Goal: Complete application form: Complete application form

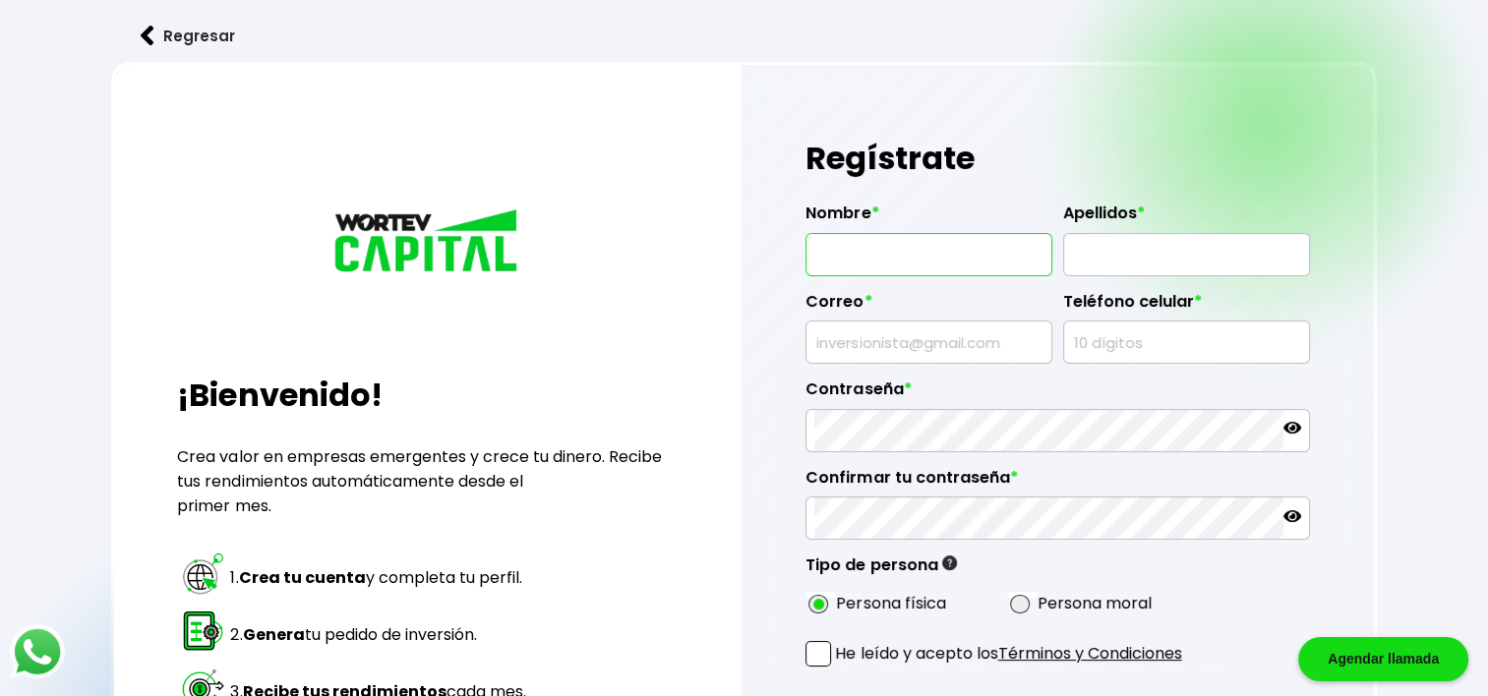
click at [897, 249] on input "text" at bounding box center [928, 254] width 229 height 41
type input "[PERSON_NAME]"
click at [878, 350] on input "text" at bounding box center [928, 342] width 229 height 41
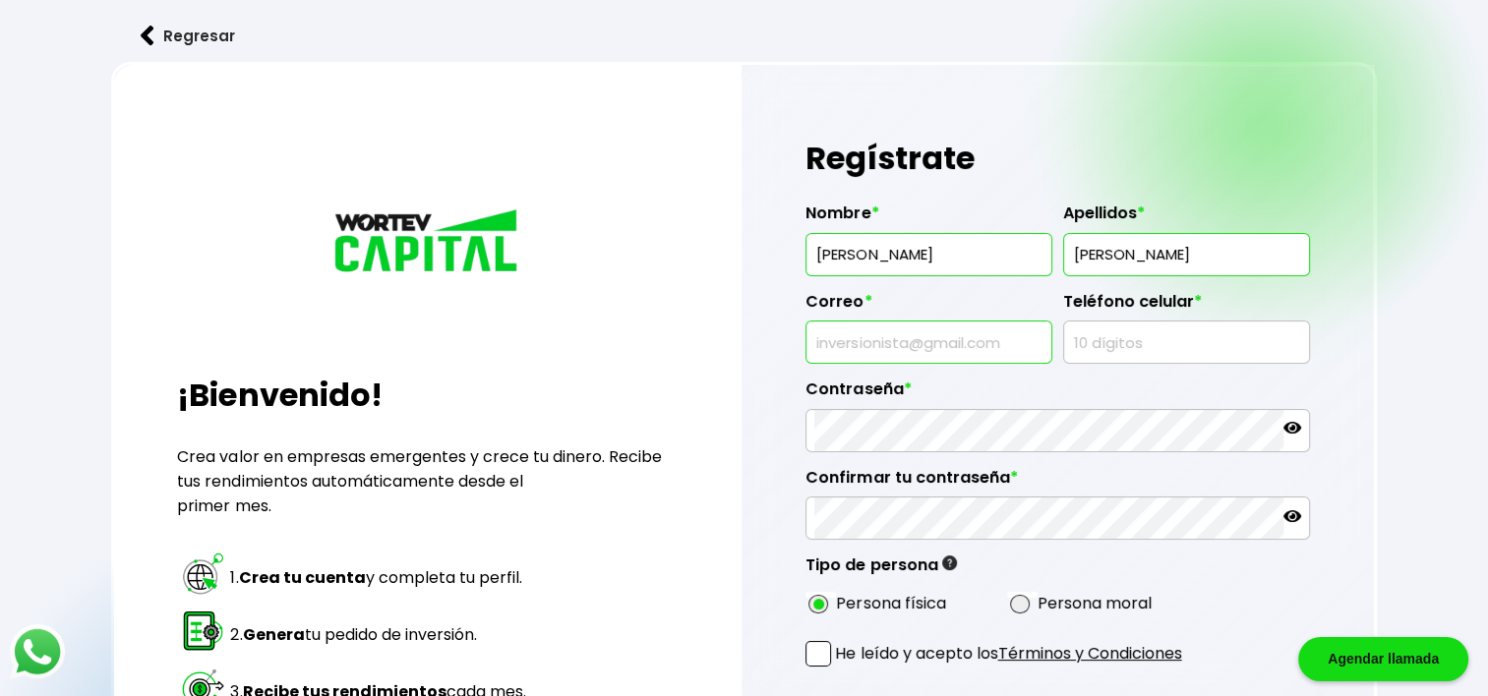
type input "[EMAIL_ADDRESS][DOMAIN_NAME]"
type input "5580358070"
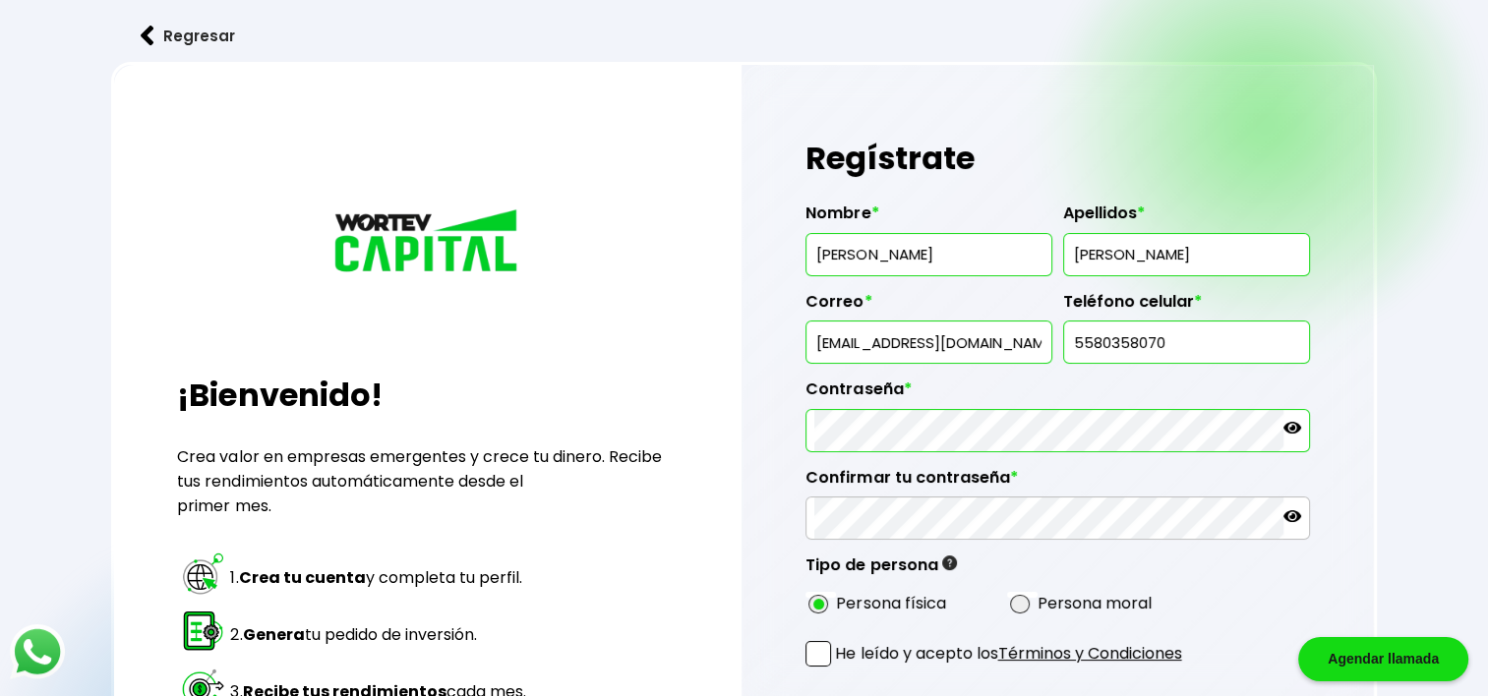
click at [1292, 428] on icon at bounding box center [1292, 428] width 18 height 12
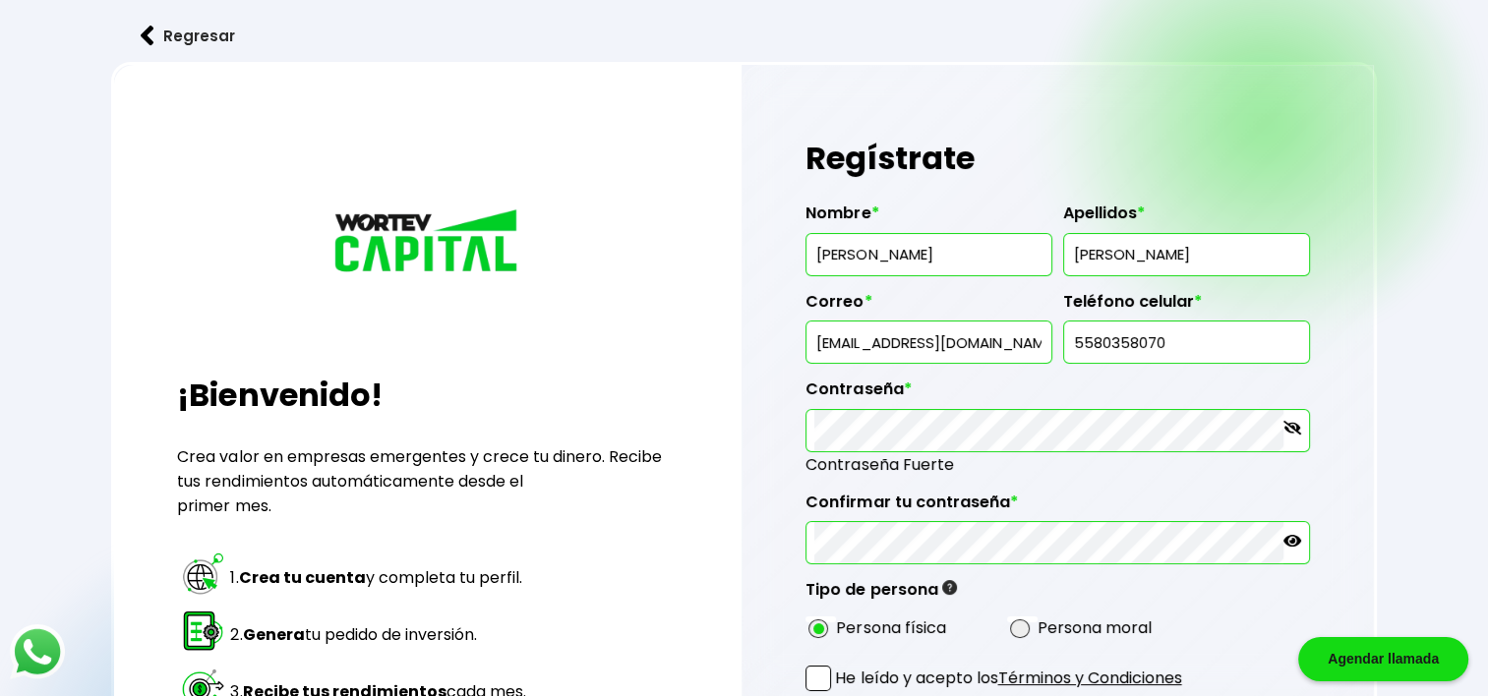
click at [1290, 541] on icon at bounding box center [1292, 541] width 18 height 18
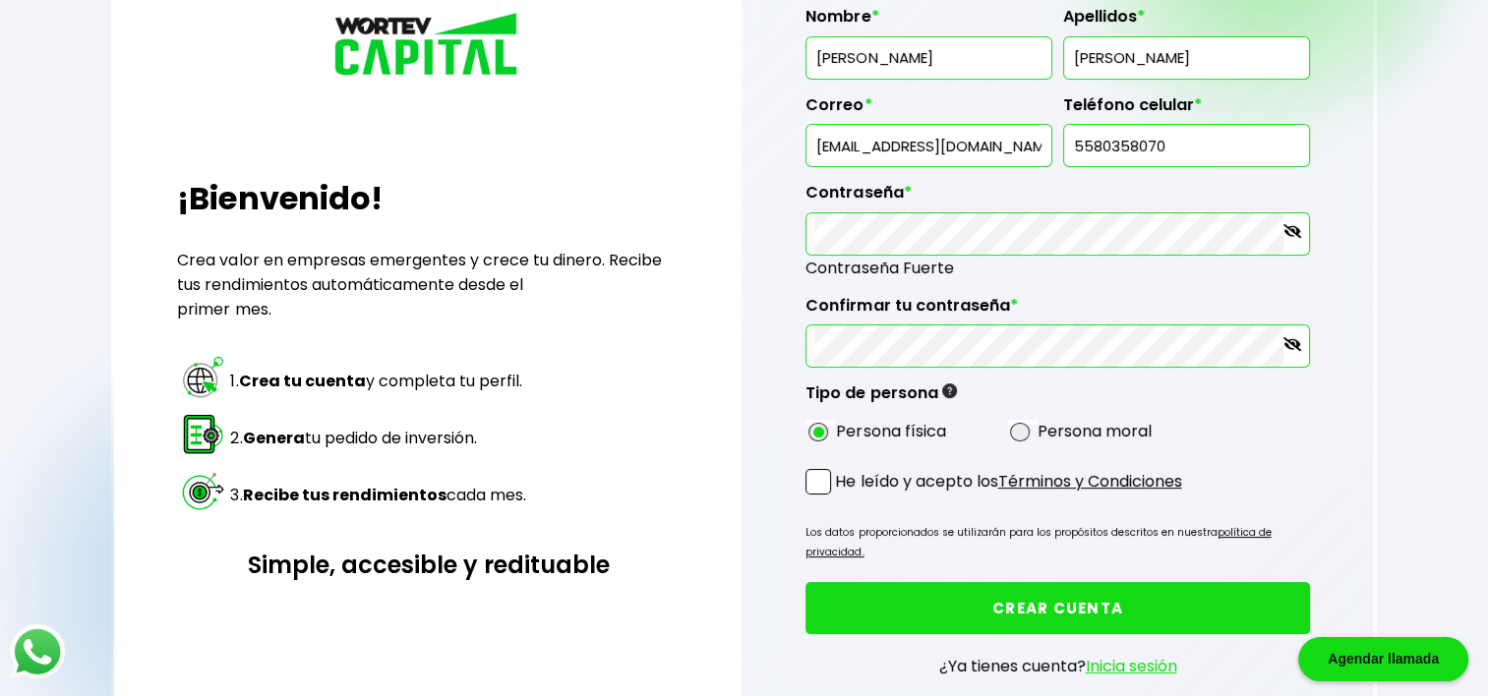
click at [820, 483] on span at bounding box center [818, 482] width 26 height 26
click at [839, 497] on input "He leído y acepto los Términos y Condiciones" at bounding box center [839, 497] width 0 height 0
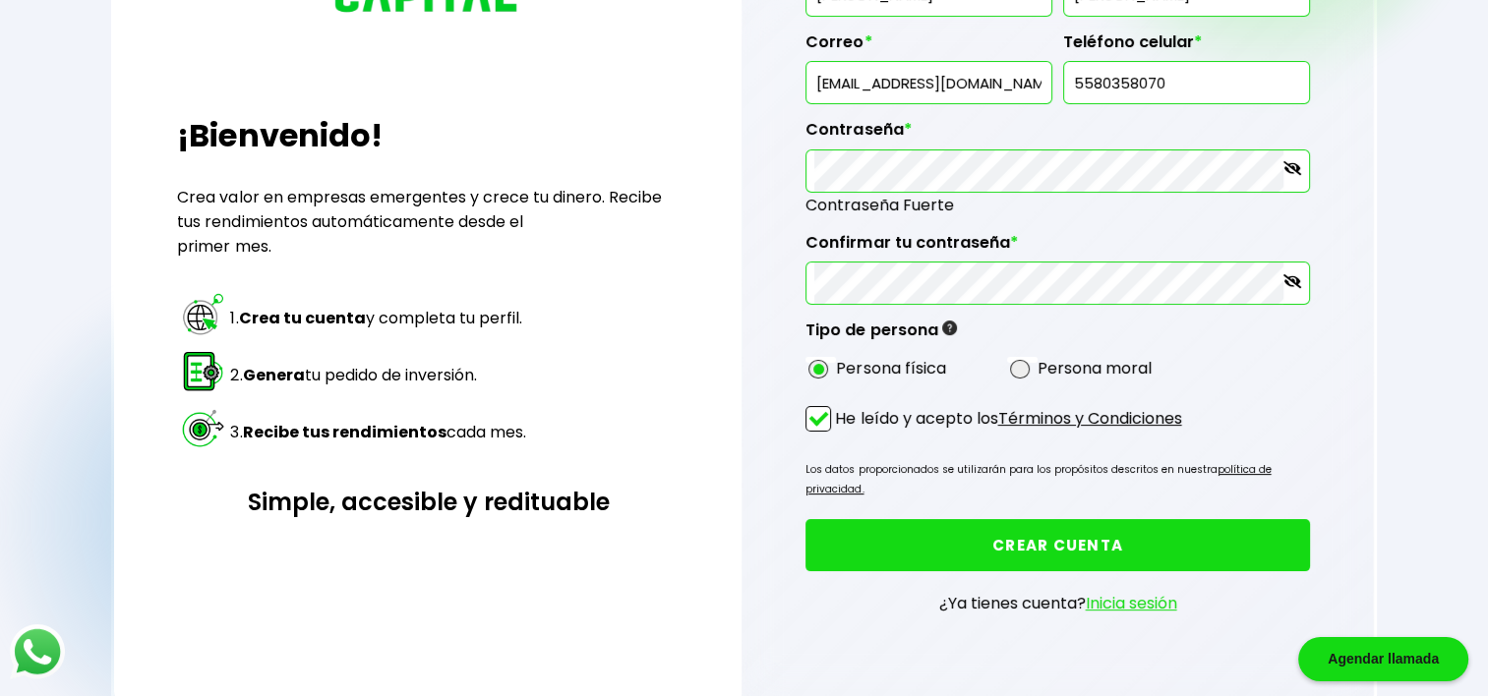
scroll to position [295, 0]
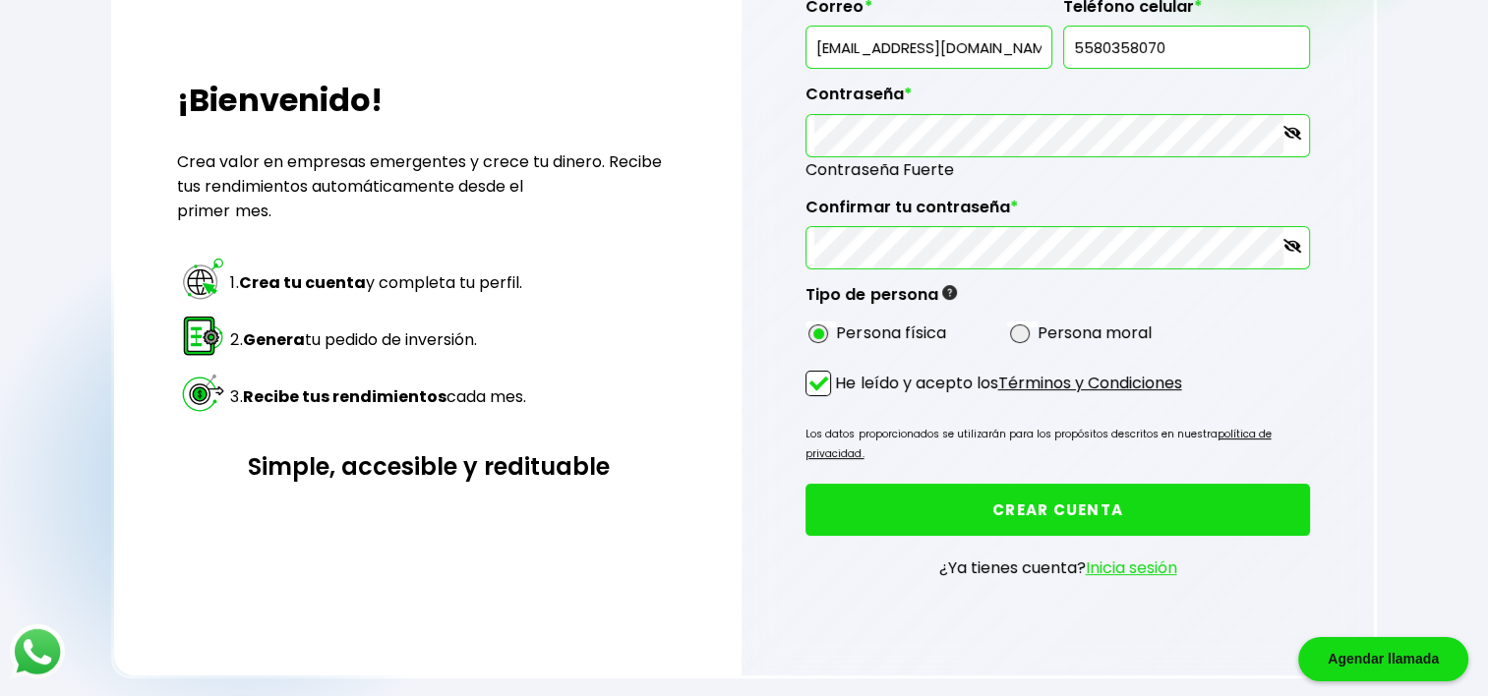
click at [1027, 484] on button "CREAR CUENTA" at bounding box center [1057, 510] width 504 height 52
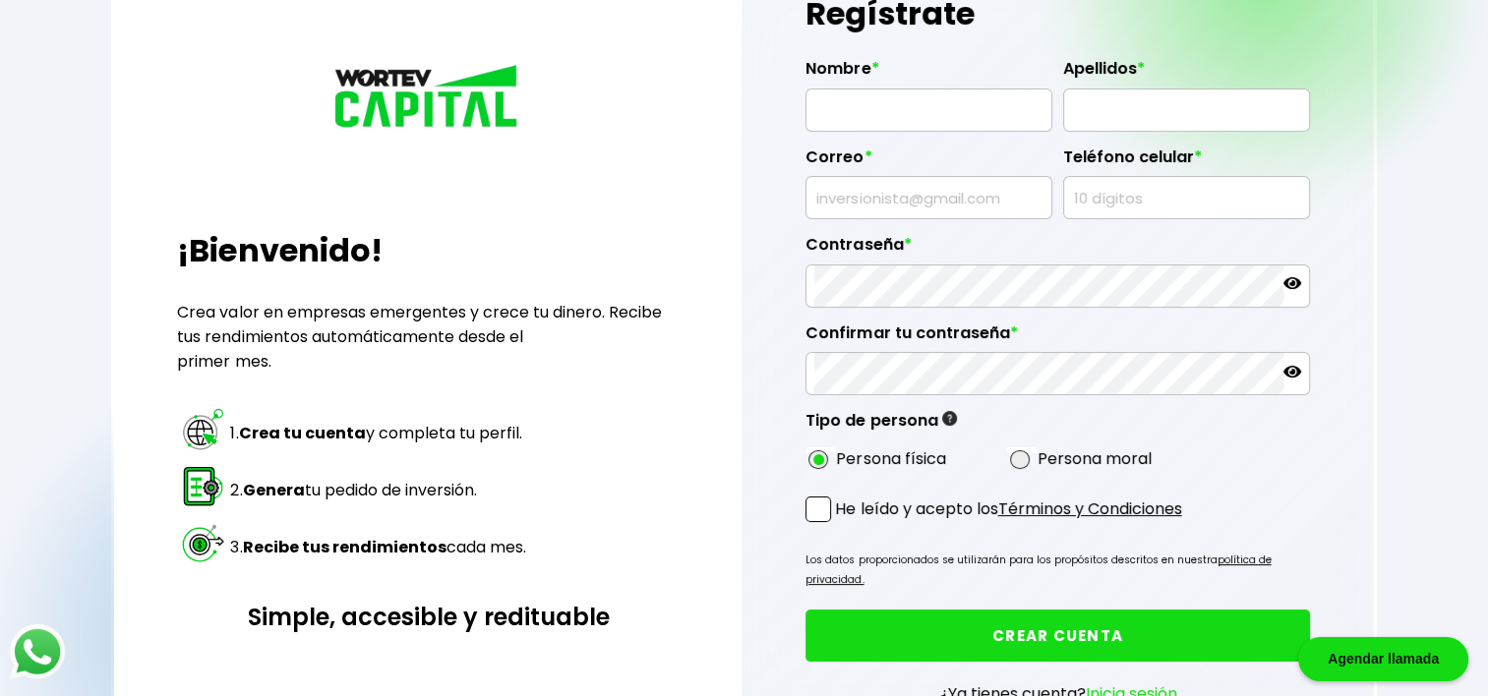
scroll to position [98, 0]
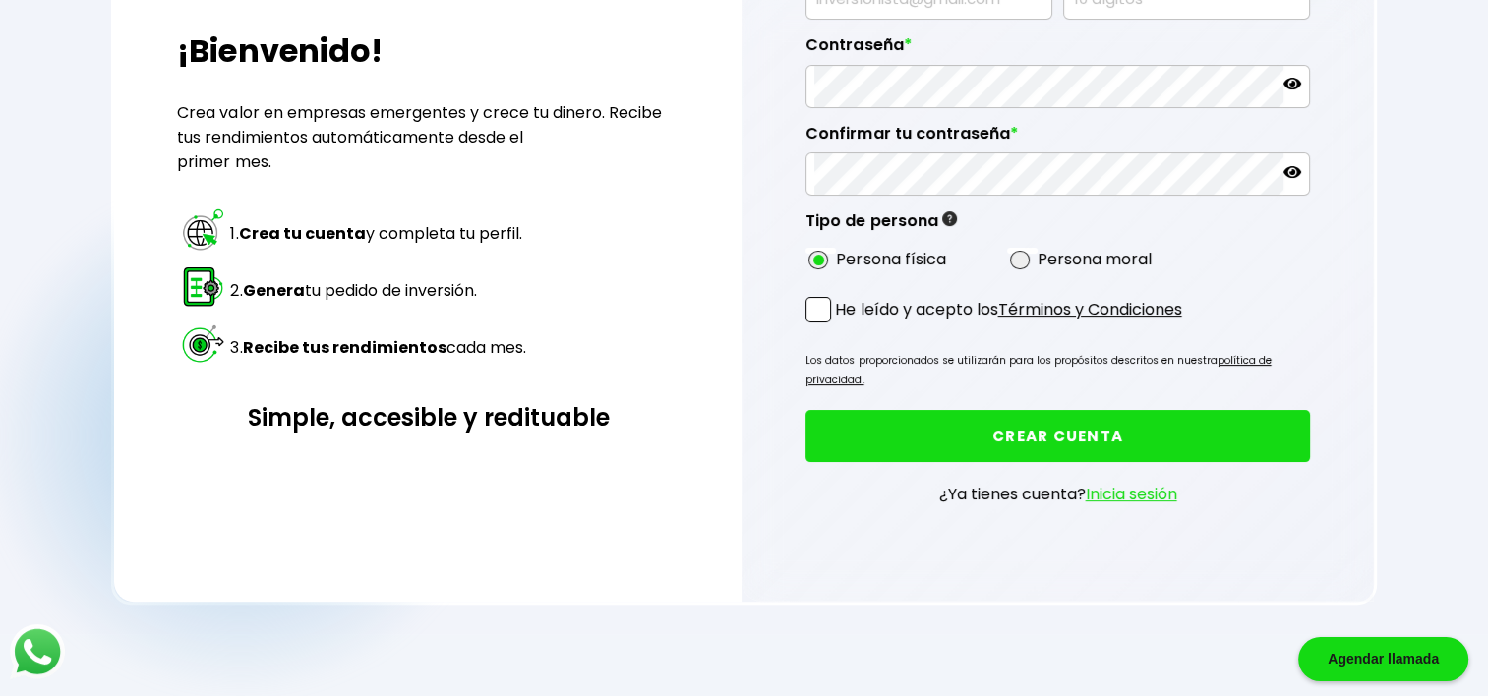
click at [1129, 483] on link "Inicia sesión" at bounding box center [1131, 494] width 91 height 23
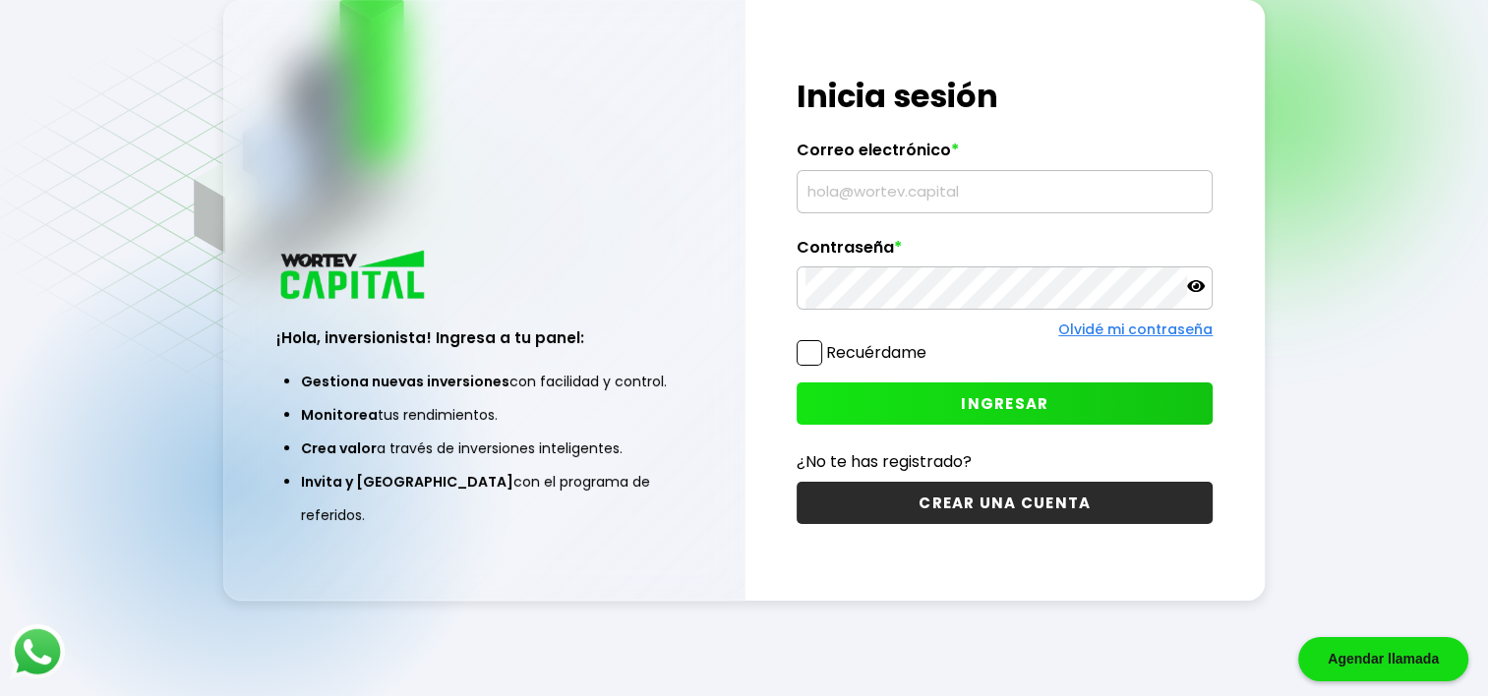
scroll to position [98, 0]
click at [940, 202] on input "text" at bounding box center [1004, 191] width 398 height 41
type input "[EMAIL_ADDRESS][DOMAIN_NAME]"
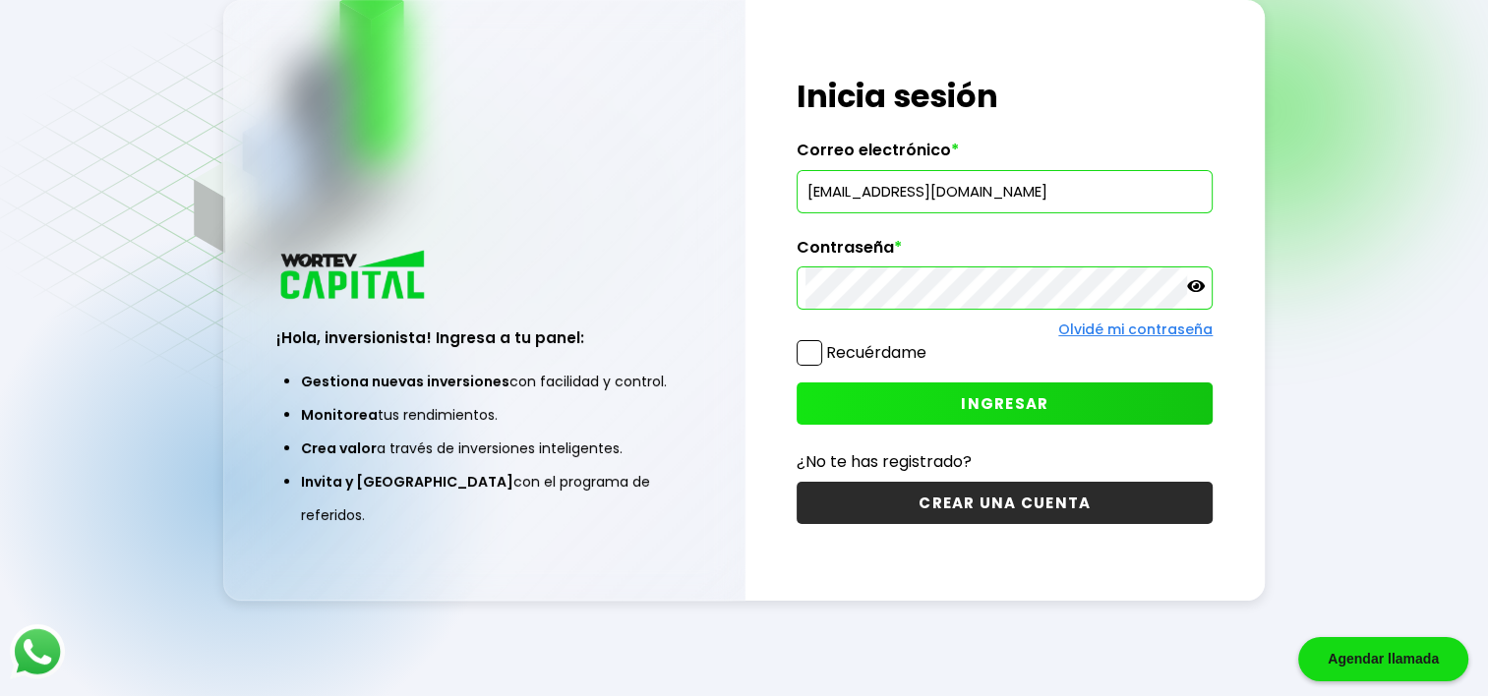
click at [818, 355] on span at bounding box center [810, 353] width 26 height 26
click at [930, 343] on input "Recuérdame" at bounding box center [930, 343] width 0 height 0
click at [794, 356] on div "¡Hola, inversionista! Ingresa tus credenciales para iniciar sesión Inicia sesió…" at bounding box center [1005, 301] width 520 height 602
click at [810, 356] on span at bounding box center [810, 353] width 26 height 26
click at [930, 343] on input "Recuérdame" at bounding box center [930, 343] width 0 height 0
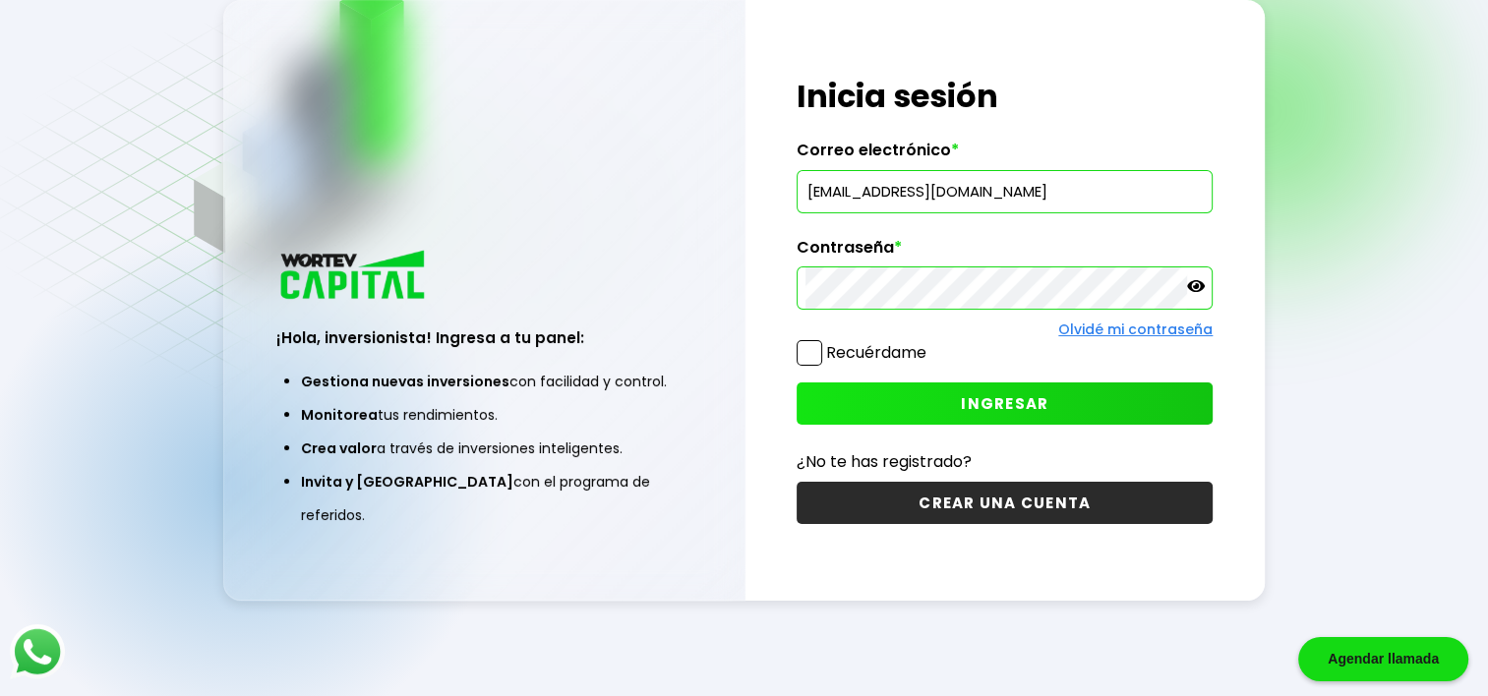
click at [902, 389] on button "INGRESAR" at bounding box center [1005, 404] width 416 height 42
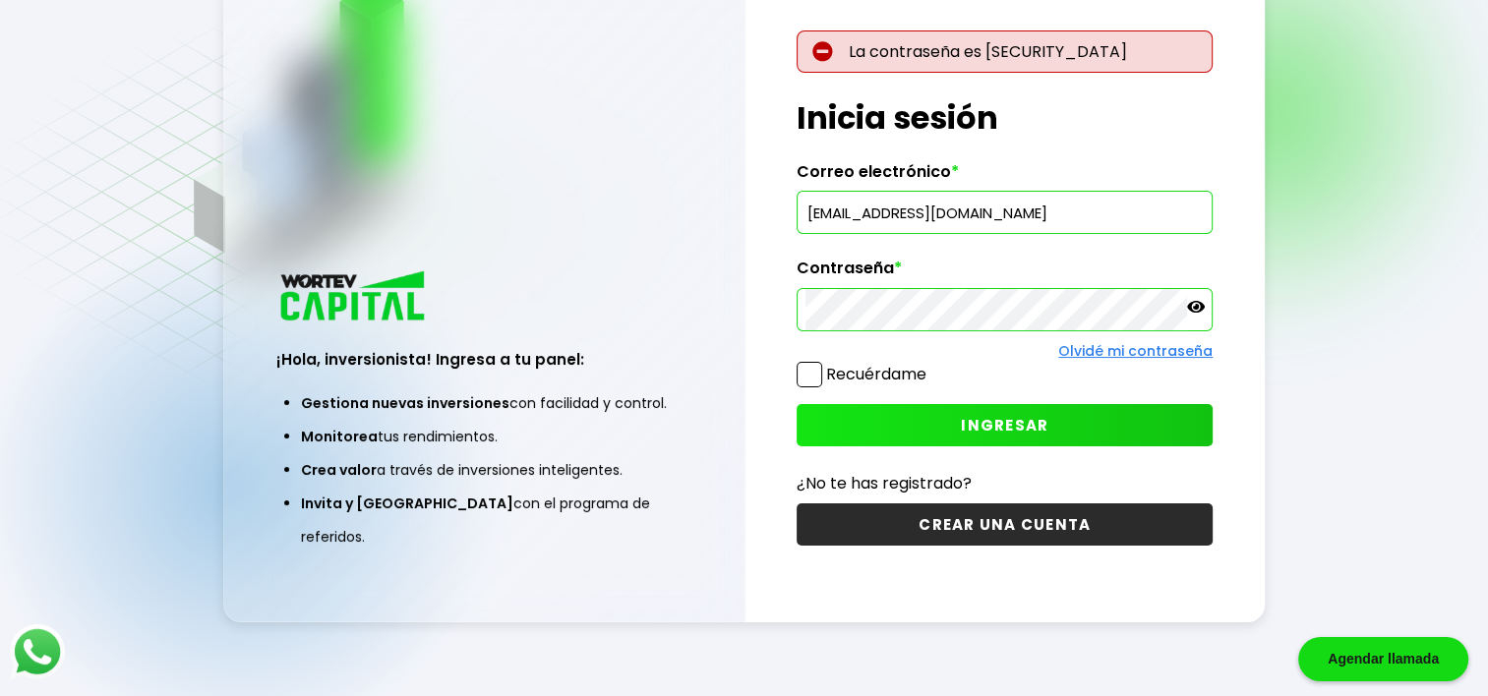
click at [1203, 305] on icon at bounding box center [1196, 307] width 18 height 18
click at [1074, 429] on button "INGRESAR" at bounding box center [1005, 425] width 416 height 42
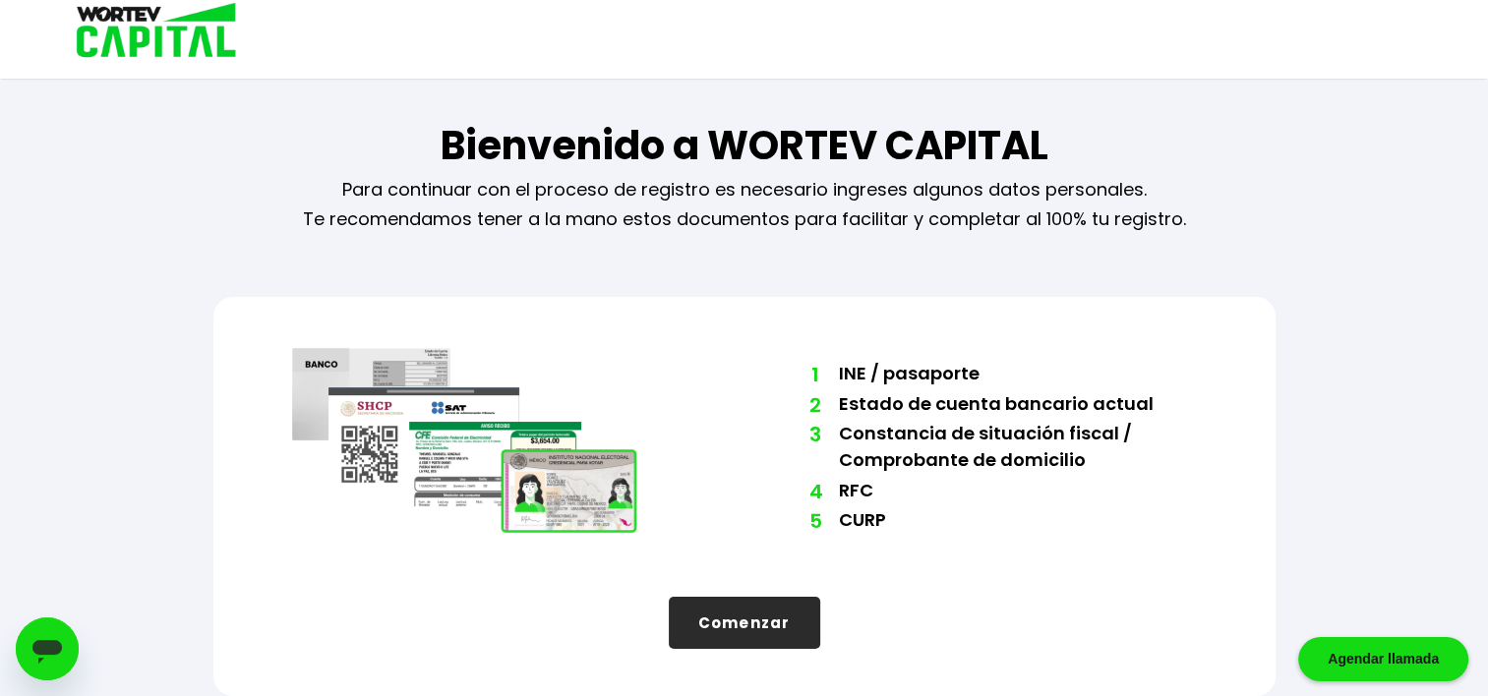
scroll to position [3, 0]
click at [799, 629] on button "Comenzar" at bounding box center [744, 623] width 151 height 52
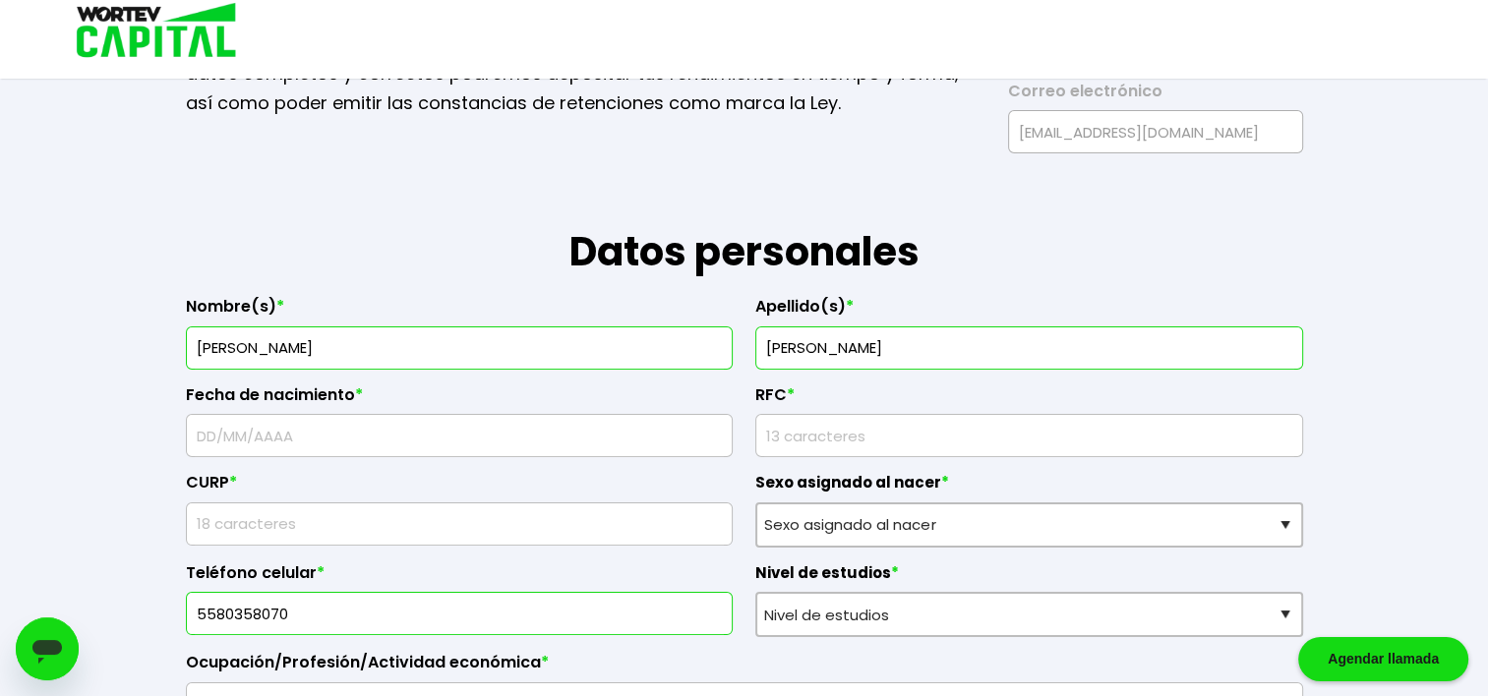
scroll to position [200, 0]
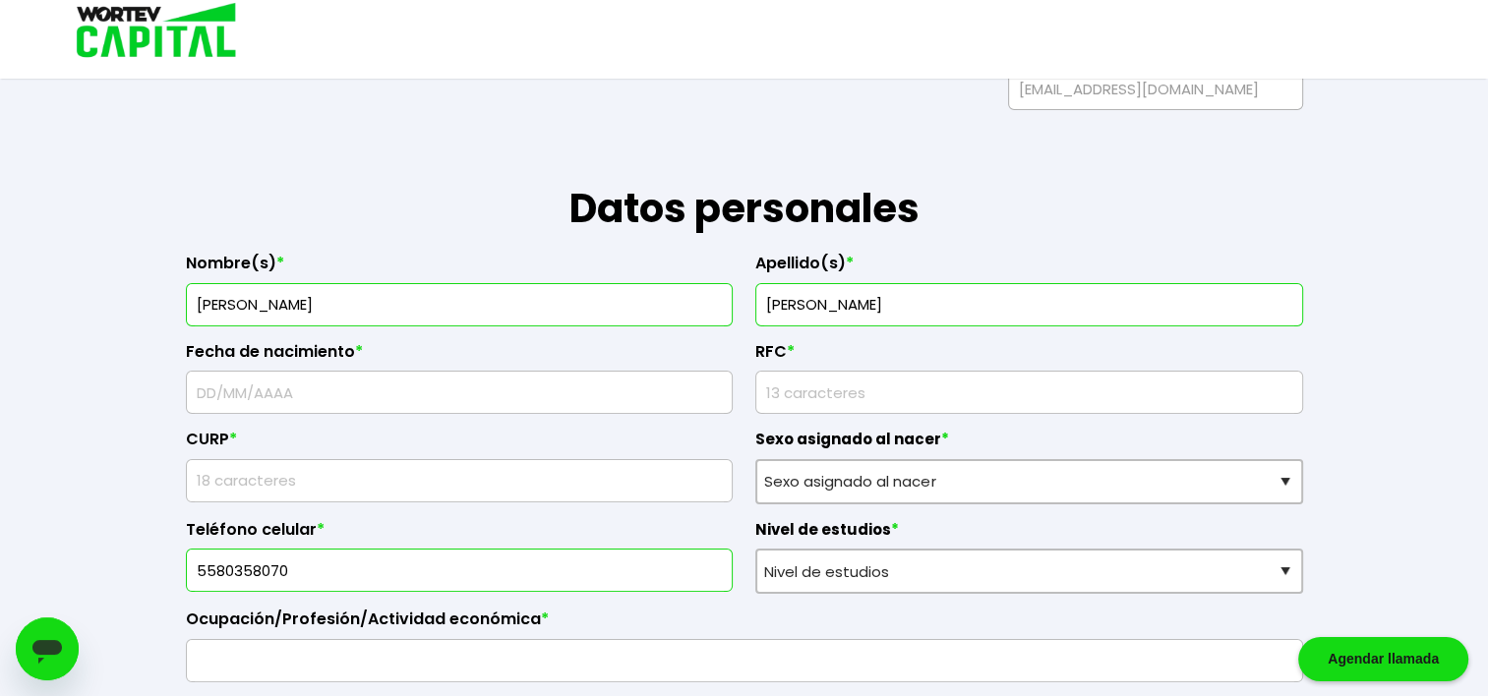
click at [291, 397] on input "text" at bounding box center [460, 392] width 530 height 41
type input "[DATE]"
click at [853, 398] on input "rfc" at bounding box center [1029, 392] width 530 height 41
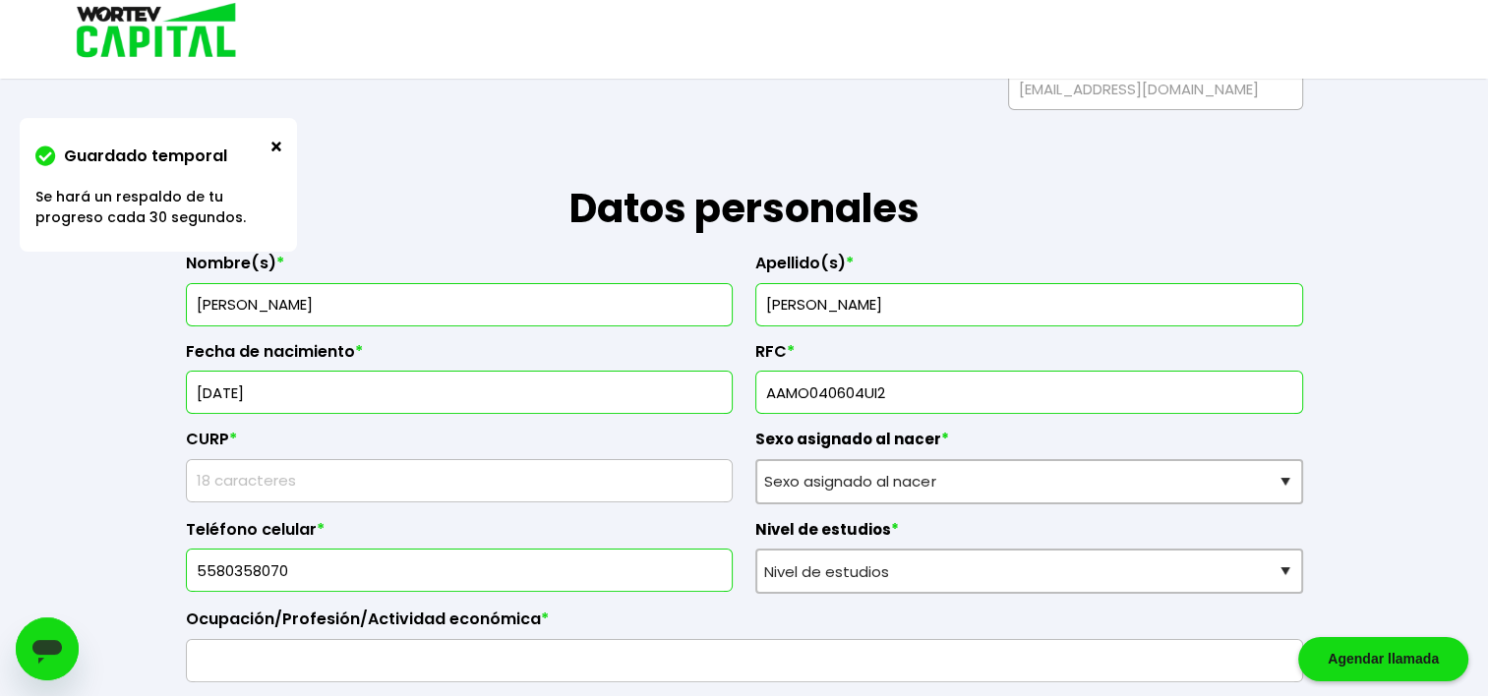
type input "AAMO040604UI2"
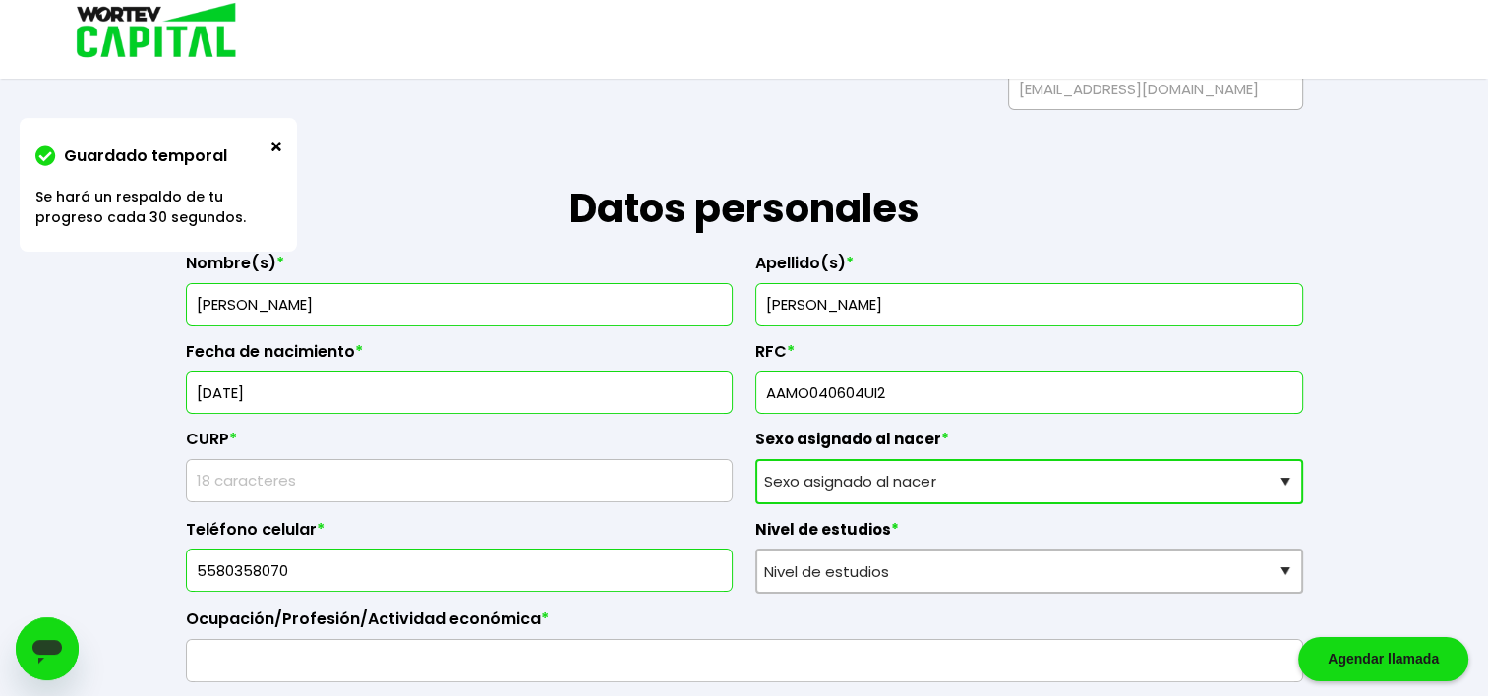
click at [946, 477] on select "Sexo asignado al nacer Hombre Mujer Prefiero no contestar" at bounding box center [1029, 481] width 548 height 45
select select "Hombre"
click at [755, 459] on select "Sexo asignado al nacer Hombre Mujer Prefiero no contestar" at bounding box center [1029, 481] width 548 height 45
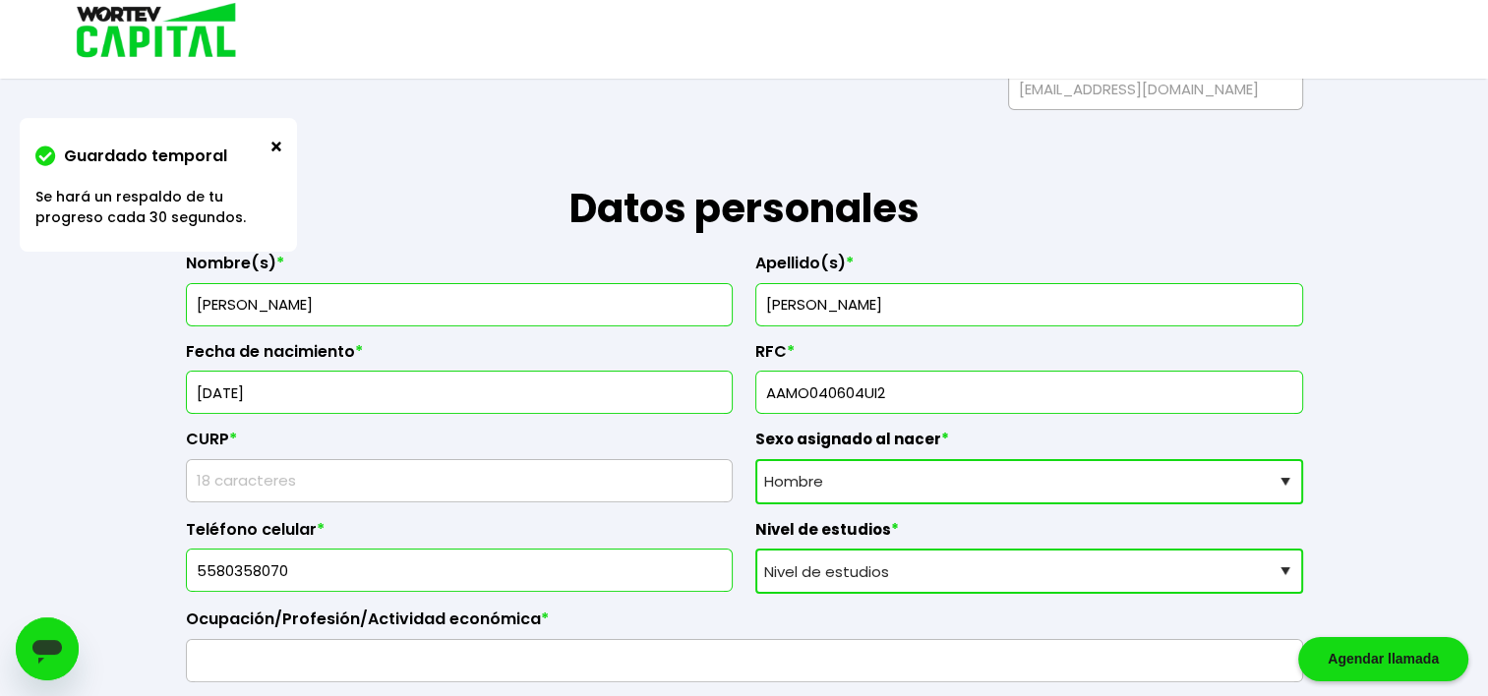
click at [769, 570] on select "Nivel de estudios Primaria Secundaria Bachillerato Licenciatura Posgrado" at bounding box center [1029, 571] width 548 height 45
click at [755, 549] on select "Nivel de estudios Primaria Secundaria Bachillerato Licenciatura Posgrado" at bounding box center [1029, 571] width 548 height 45
click at [804, 573] on select "Nivel de estudios Primaria Secundaria Bachillerato Licenciatura Posgrado" at bounding box center [1029, 571] width 548 height 45
select select "Licenciatura"
click at [755, 549] on select "Nivel de estudios Primaria Secundaria Bachillerato Licenciatura Posgrado" at bounding box center [1029, 571] width 548 height 45
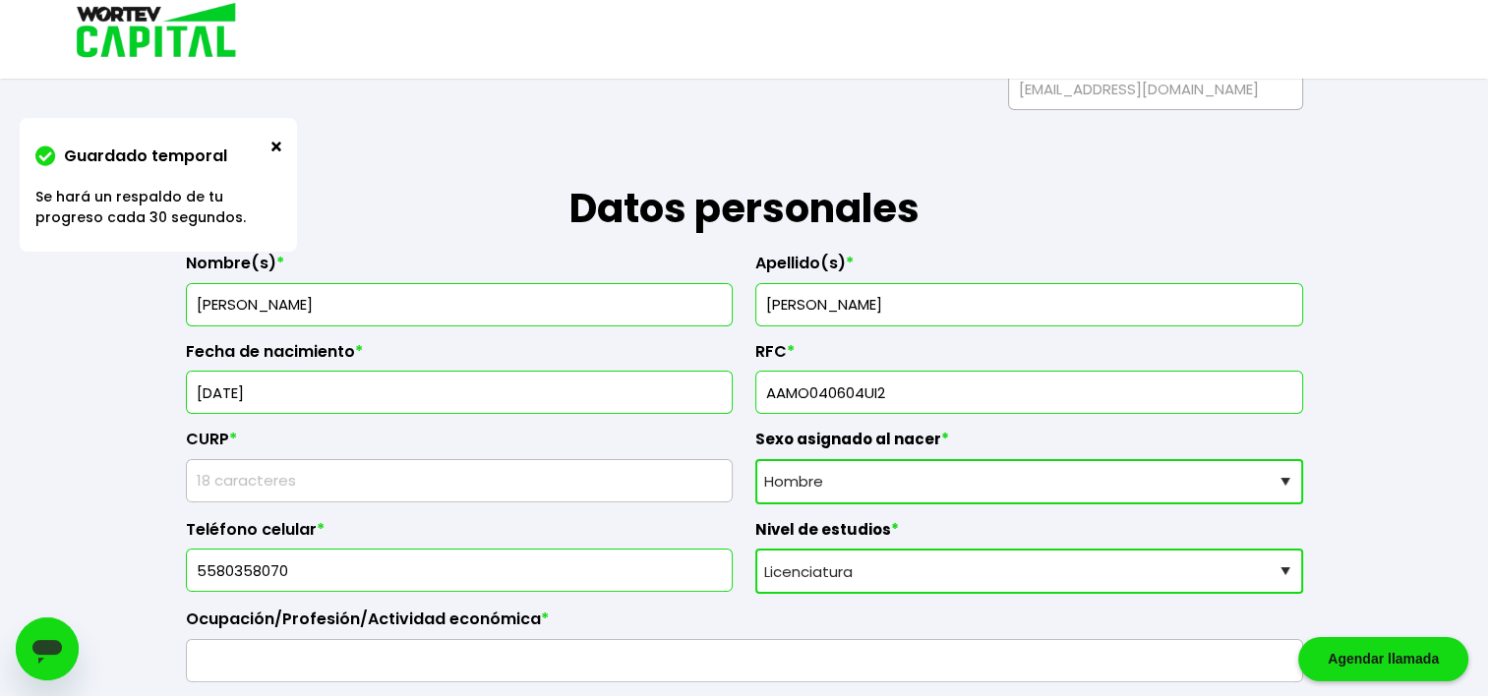
click at [364, 493] on input "text" at bounding box center [460, 480] width 530 height 41
type input "AAMO040604HDFMNMA4"
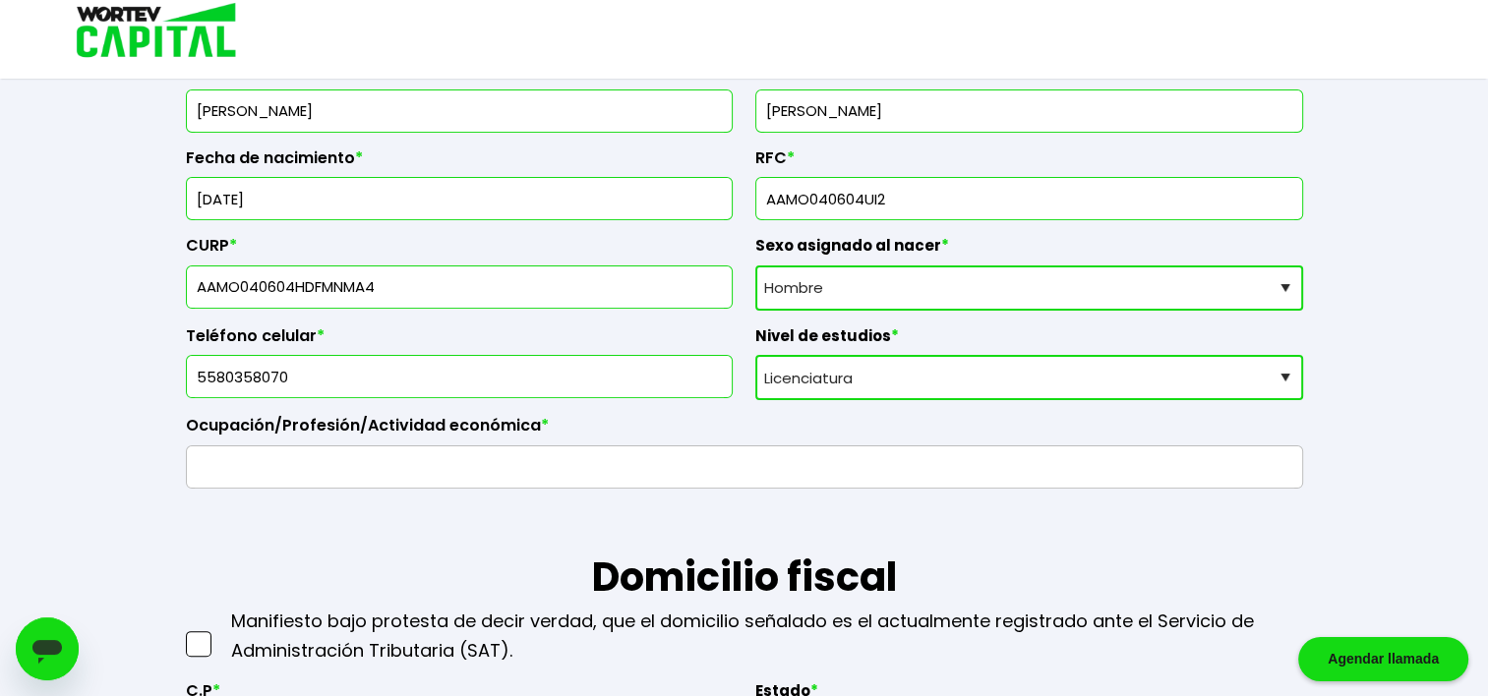
scroll to position [396, 0]
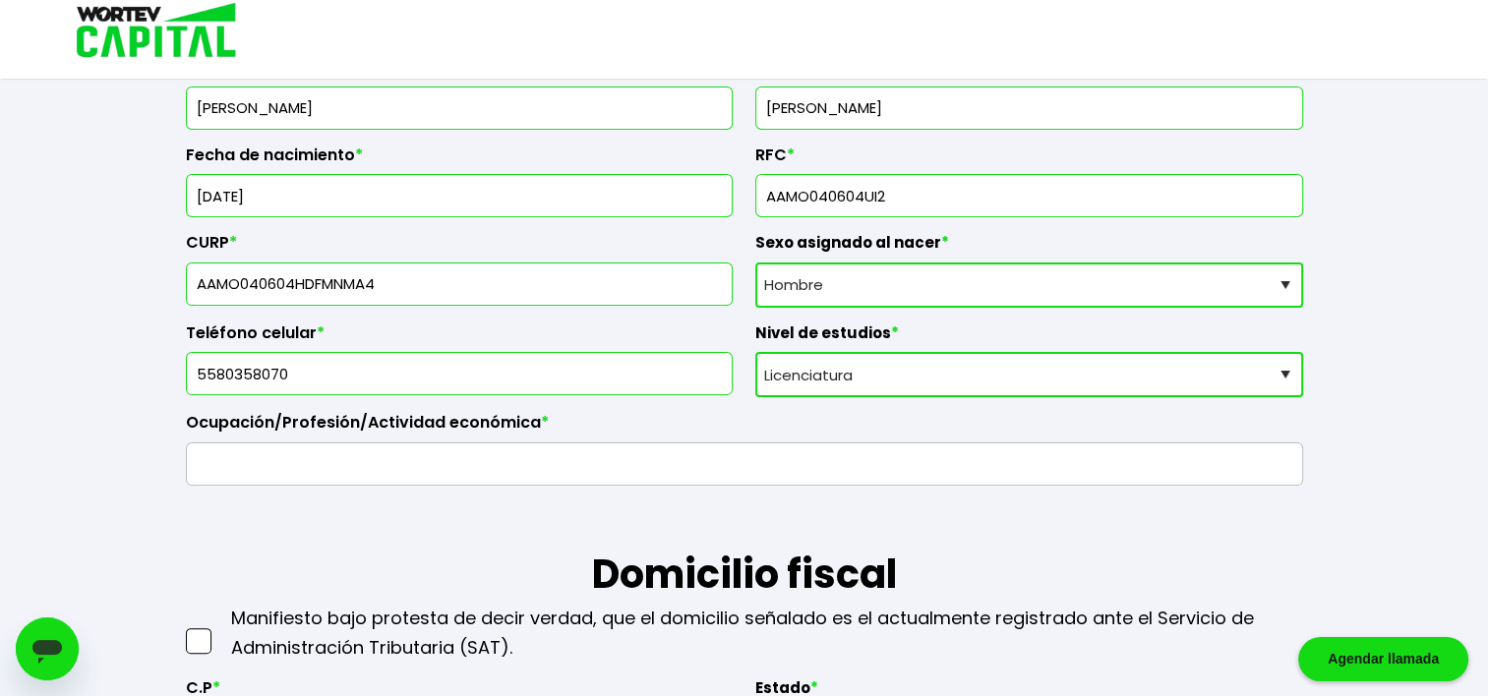
click at [342, 477] on input "text" at bounding box center [745, 464] width 1100 height 41
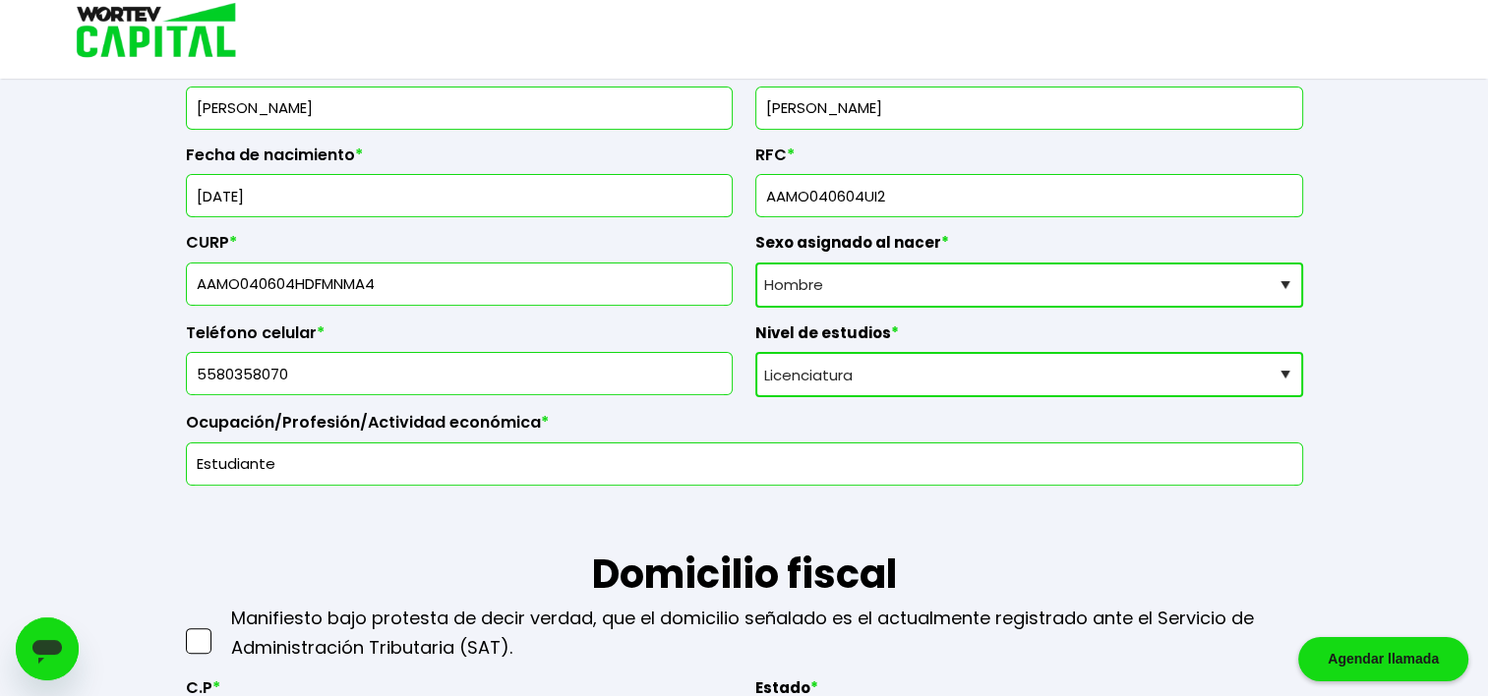
type input "Estudiante"
click at [393, 555] on h1 "Domicilio fiscal" at bounding box center [744, 545] width 1117 height 118
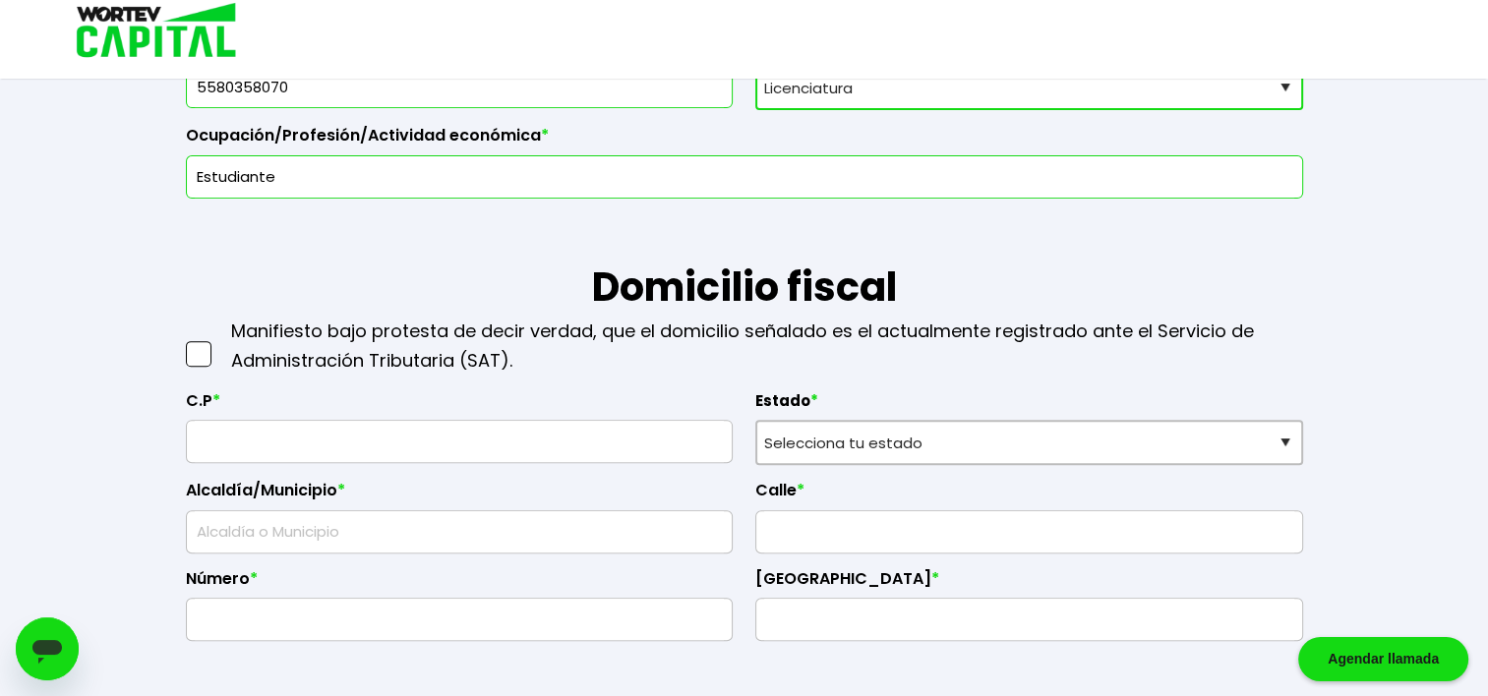
scroll to position [691, 0]
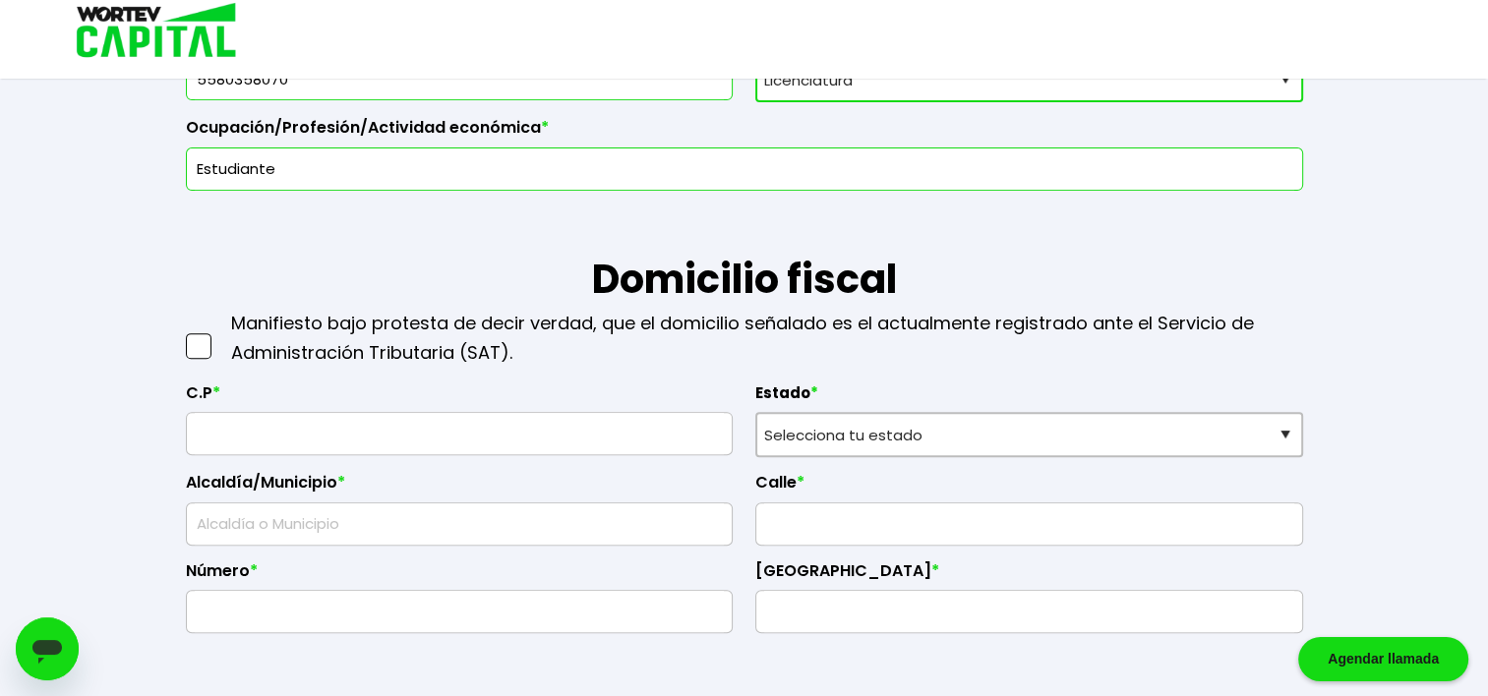
click at [202, 342] on span at bounding box center [199, 346] width 26 height 26
click at [219, 336] on input "checkbox" at bounding box center [219, 336] width 0 height 0
click at [251, 427] on input "text" at bounding box center [460, 433] width 530 height 41
type input "14650"
select select "DF"
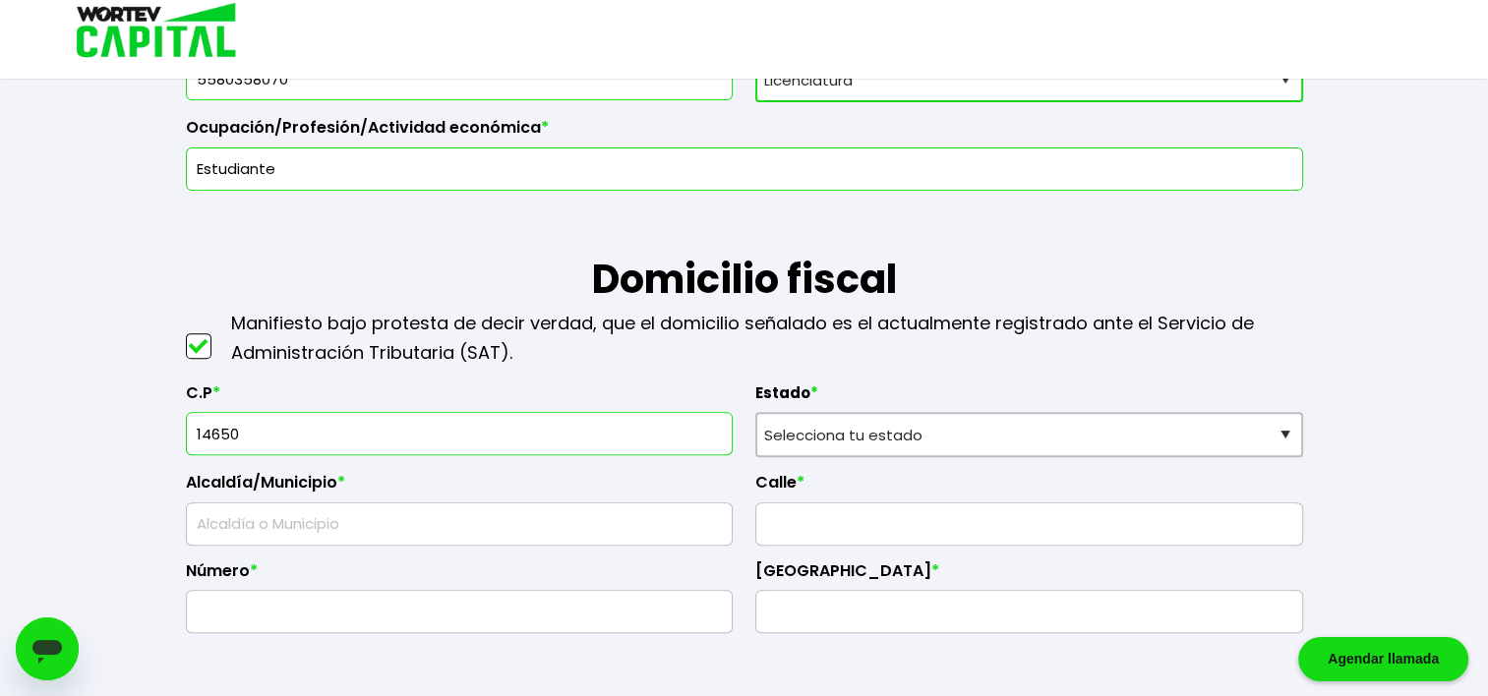
type input "Tlalpan"
type input "San [PERSON_NAME] [PERSON_NAME]"
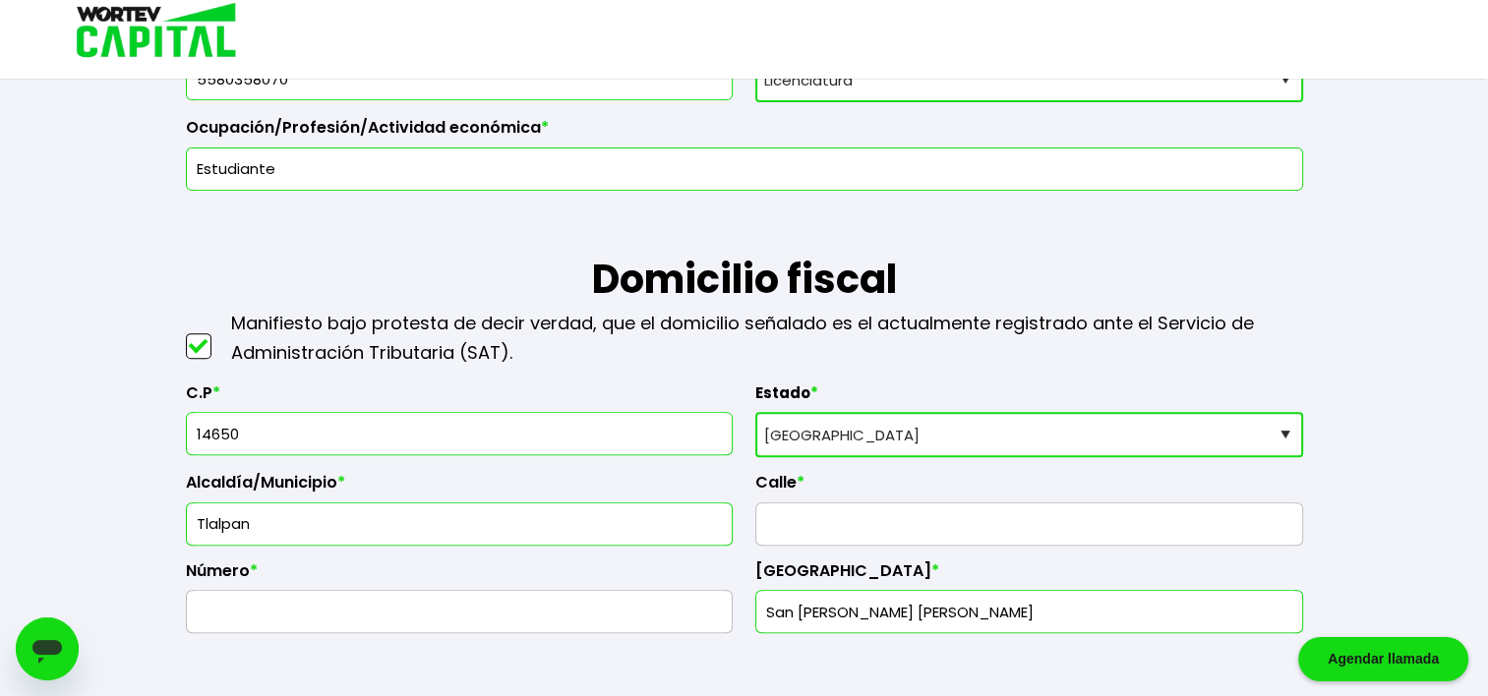
type input "14650"
click at [794, 525] on input "text" at bounding box center [1029, 524] width 530 height 41
type input "[PERSON_NAME]"
click at [604, 610] on input "text" at bounding box center [460, 611] width 530 height 41
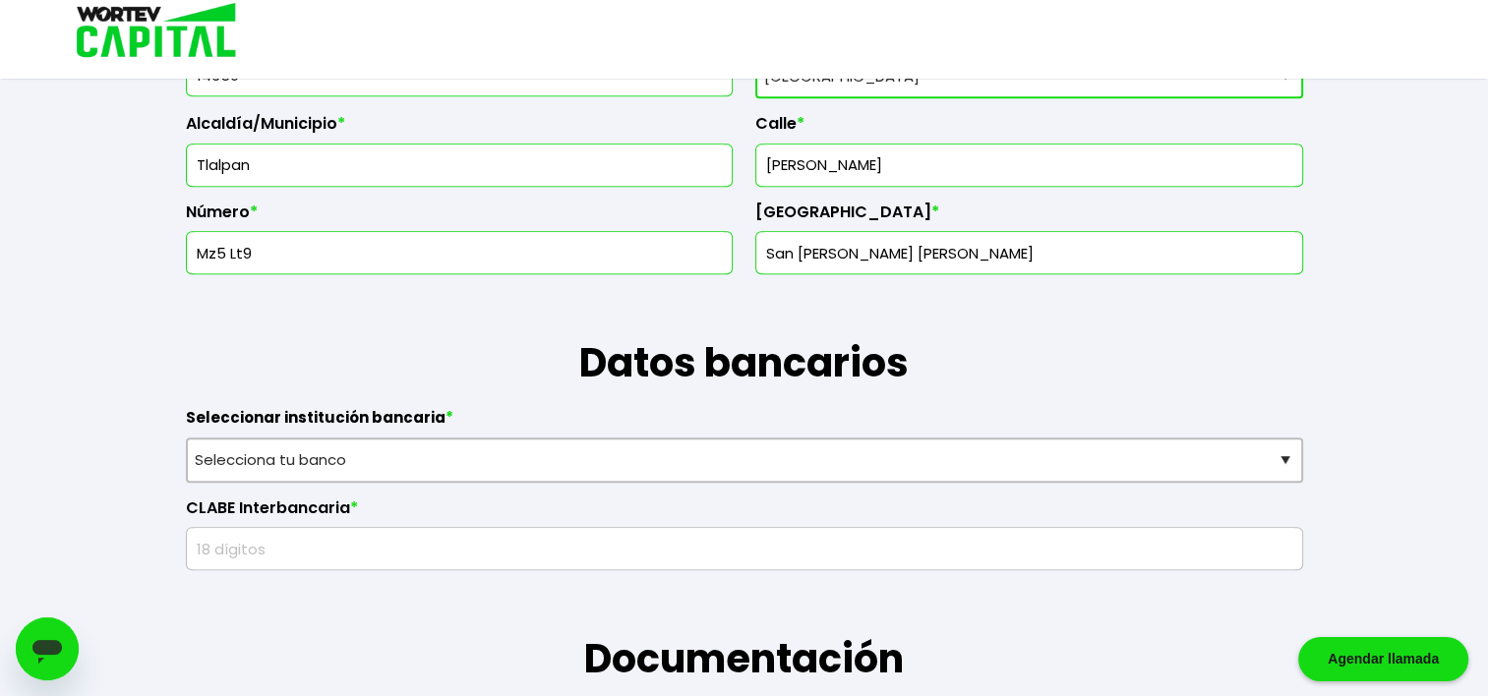
scroll to position [1085, 0]
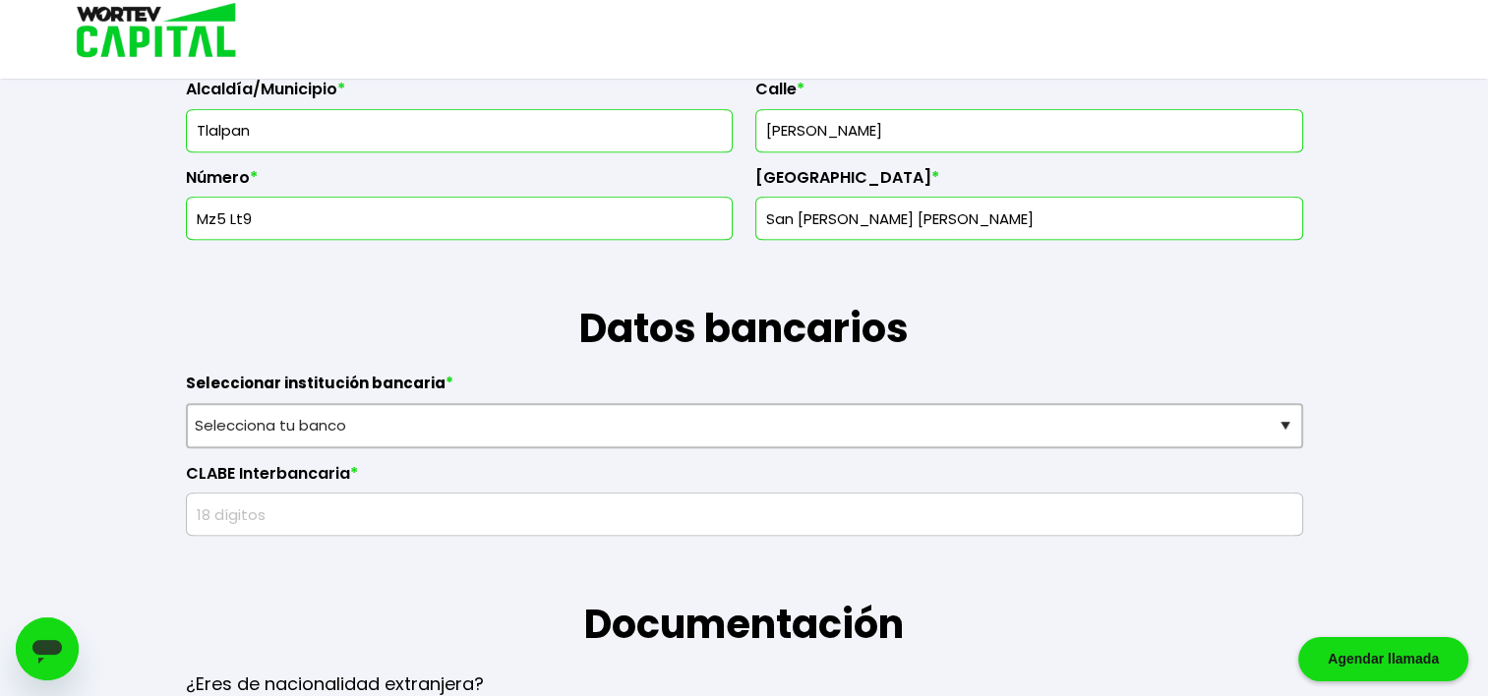
type input "Mz5 Lt9"
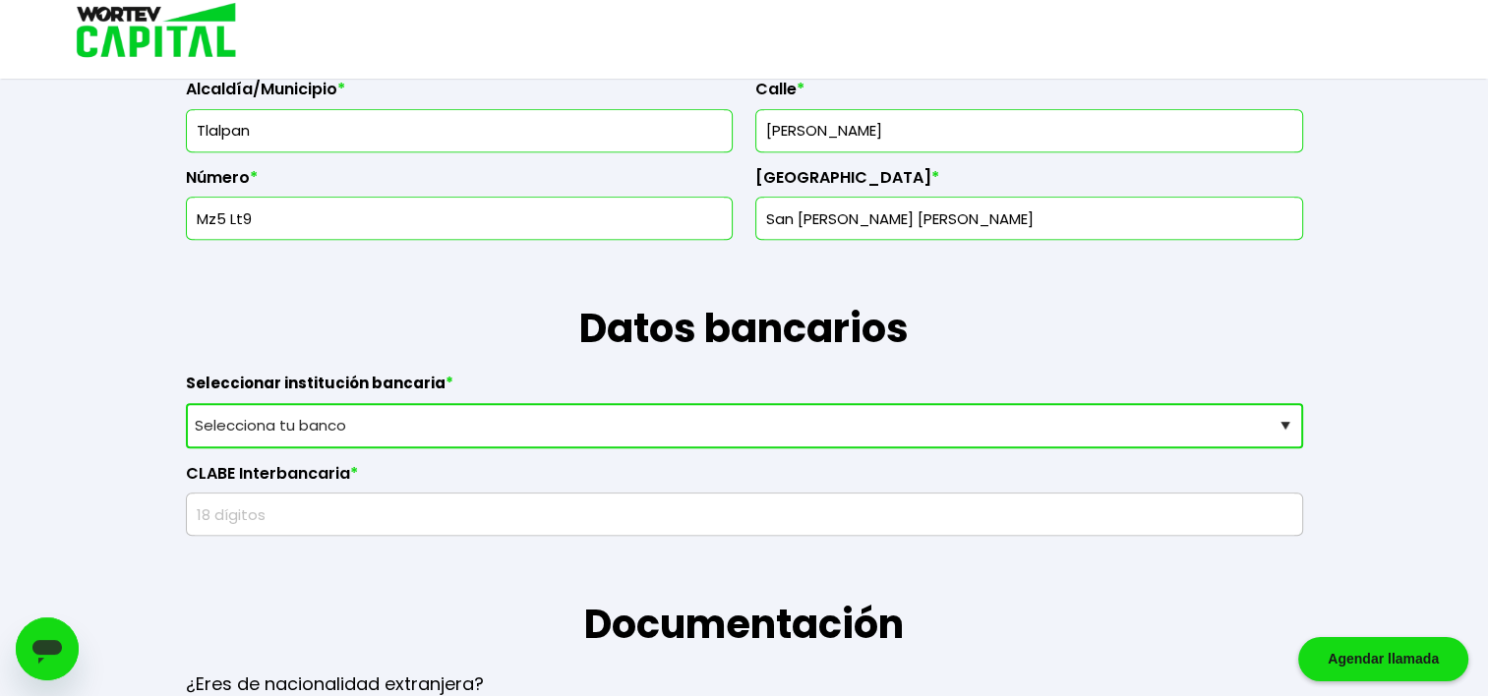
click at [330, 421] on select "Selecciona tu banco ABC Capital Actinver Afirme Albo ASP Banamex Banbajio Banco…" at bounding box center [744, 425] width 1117 height 45
select select "Scotiabank"
click at [186, 403] on select "Selecciona tu banco ABC Capital Actinver Afirme Albo ASP Banamex Banbajio Banco…" at bounding box center [744, 425] width 1117 height 45
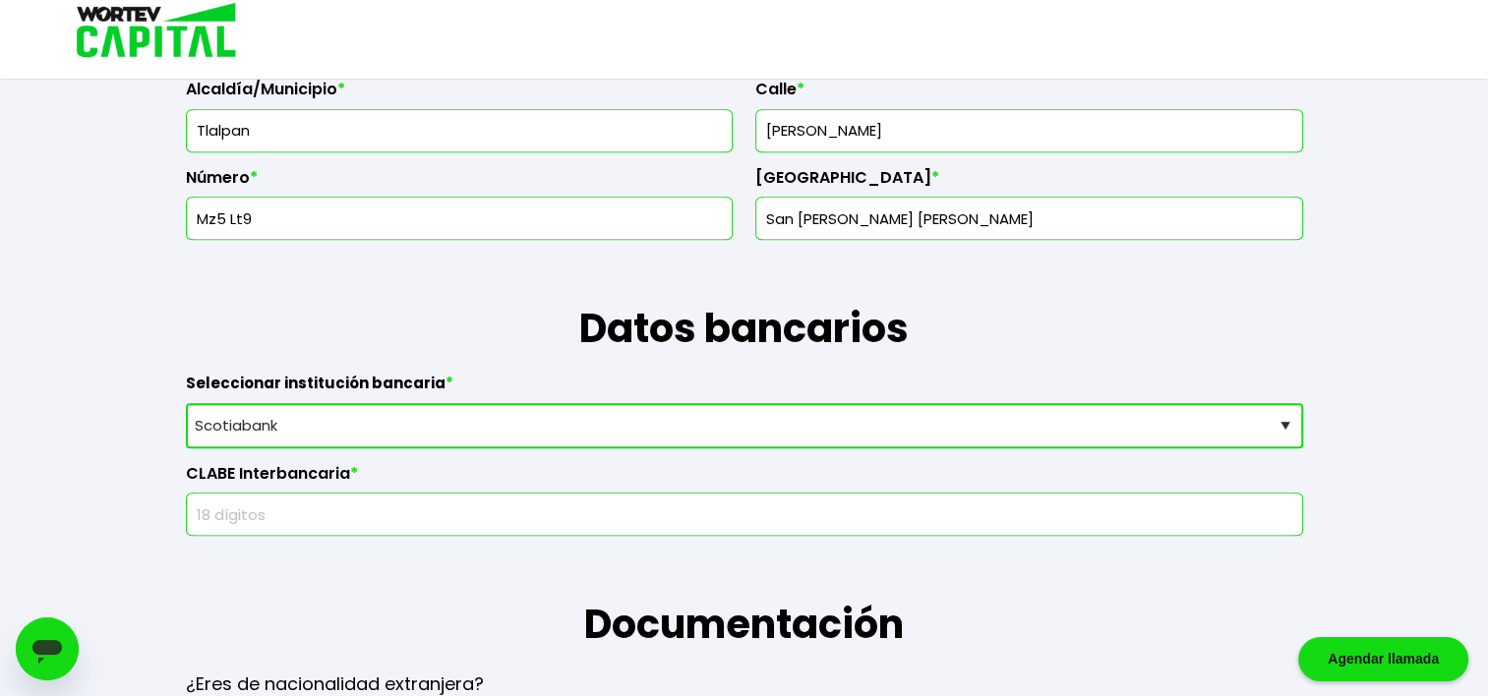
click at [219, 508] on input "text" at bounding box center [745, 514] width 1100 height 41
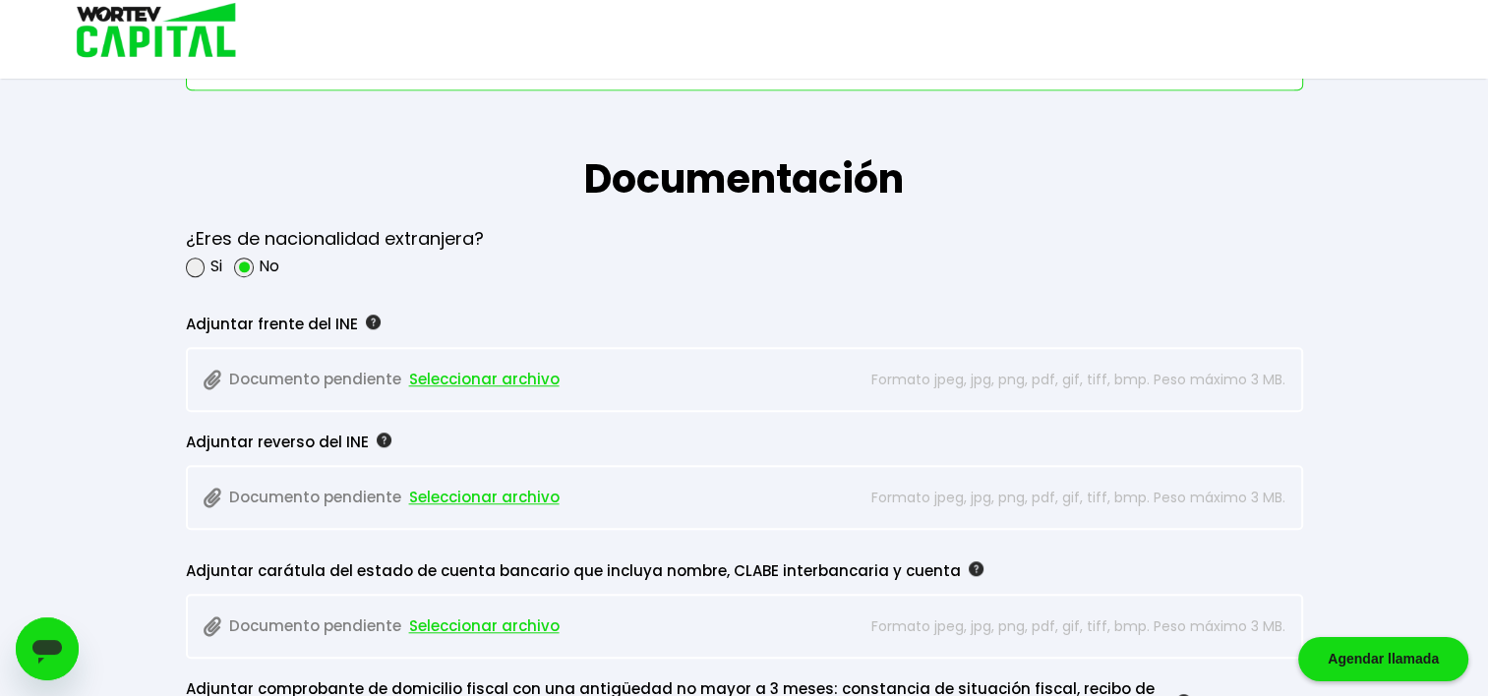
scroll to position [1577, 0]
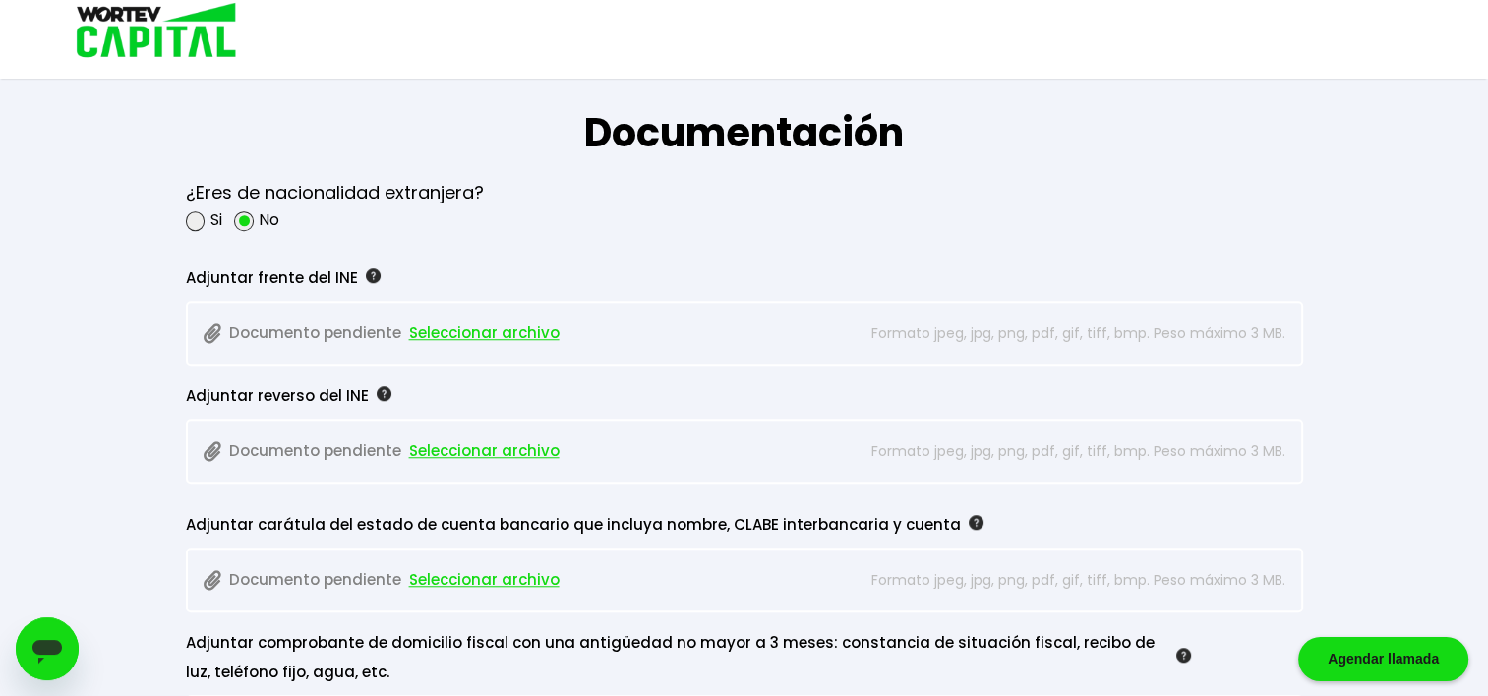
type input "044180256008649863"
click at [969, 519] on img at bounding box center [976, 522] width 15 height 15
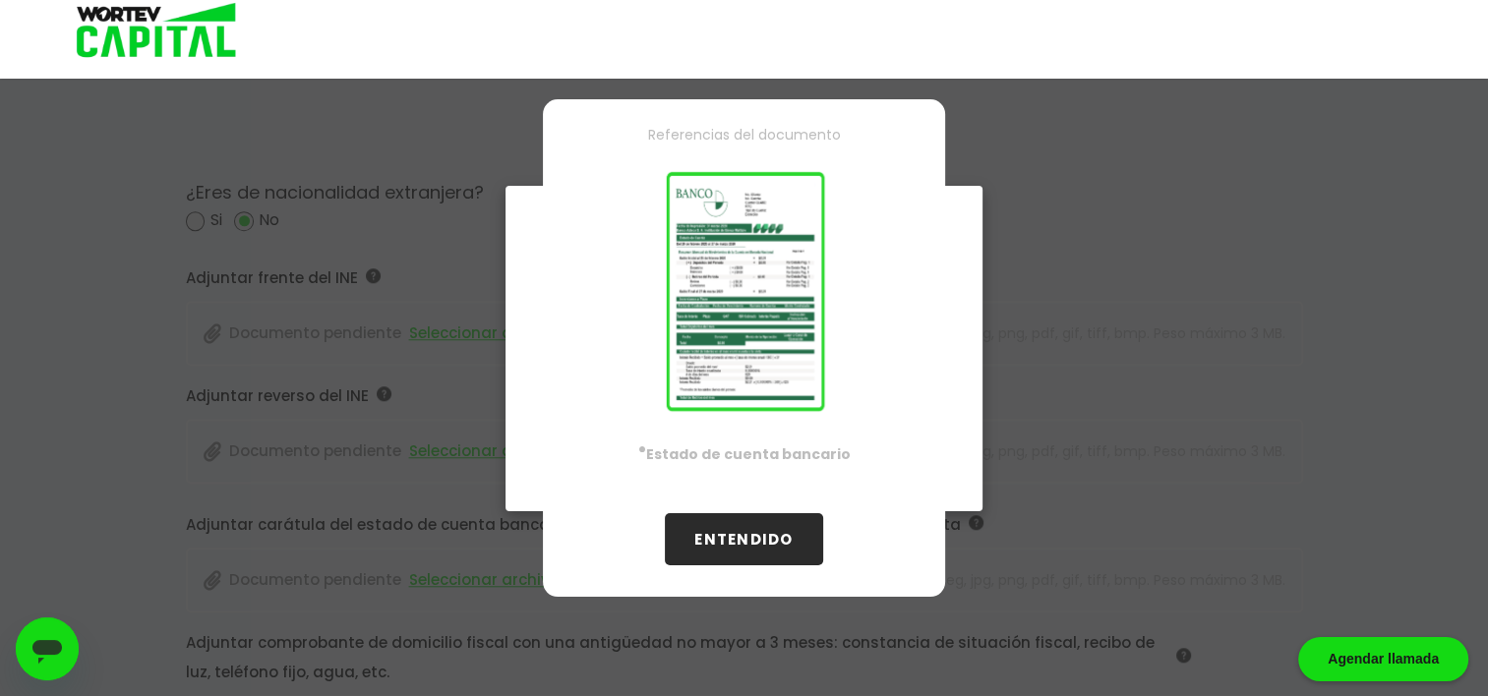
click at [764, 536] on button "ENTENDIDO" at bounding box center [743, 539] width 157 height 52
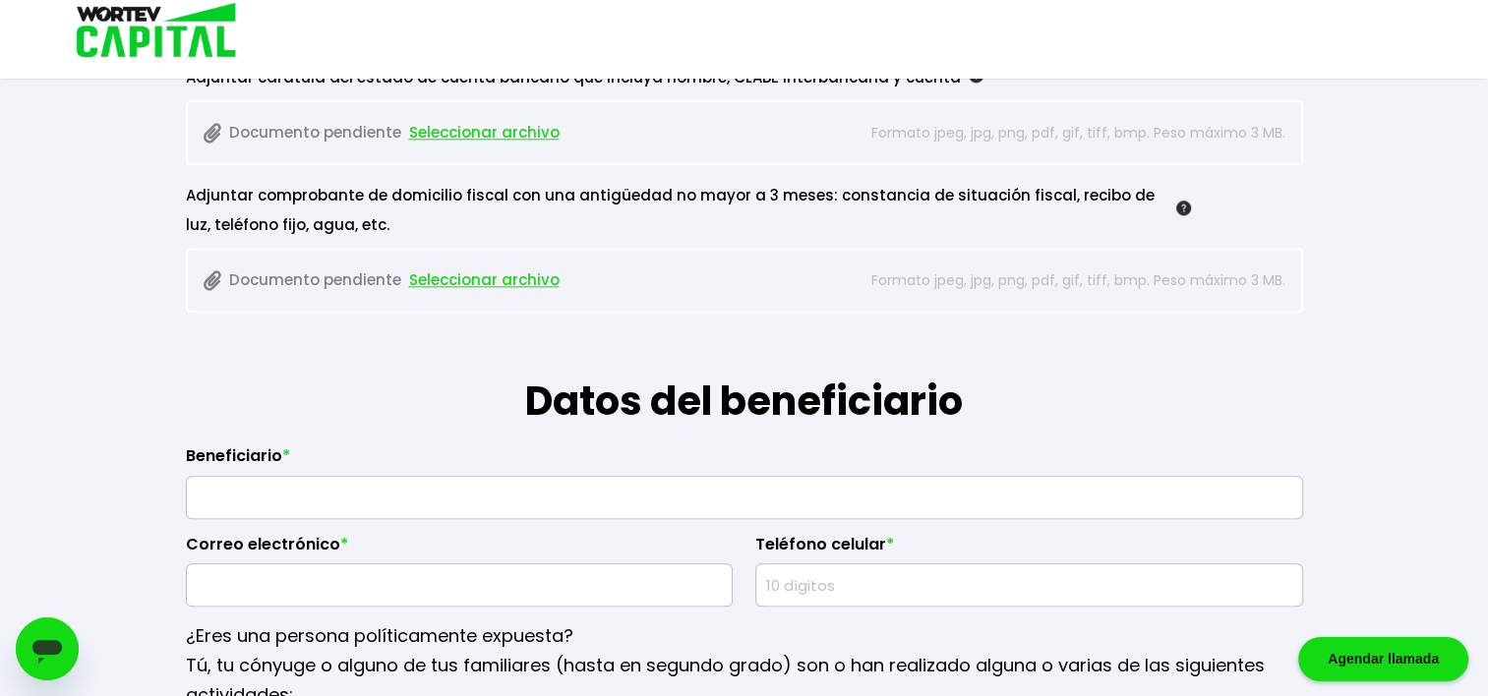
scroll to position [2068, 0]
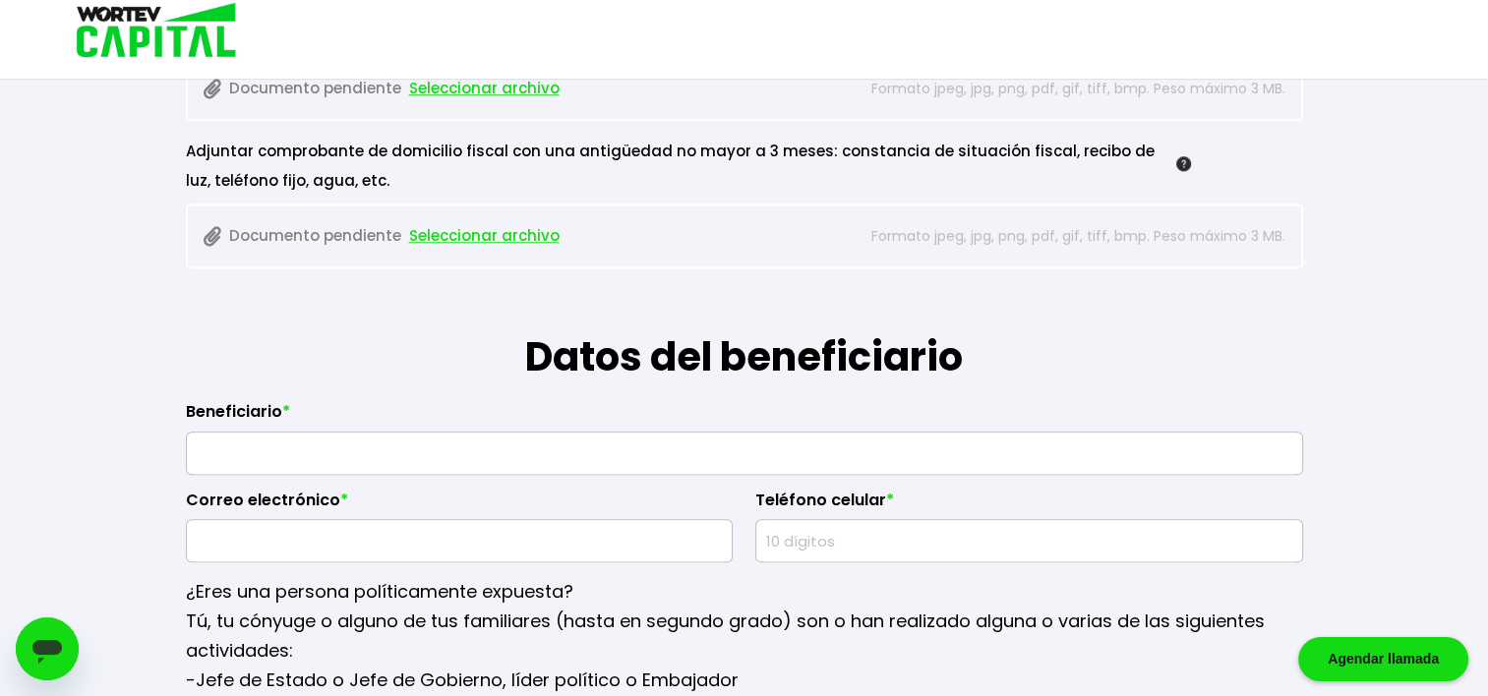
click at [338, 460] on input "text" at bounding box center [745, 453] width 1100 height 41
type input "[PERSON_NAME]"
type input "[EMAIL_ADDRESS][DOMAIN_NAME]"
type input "5580358070"
